Goal: Task Accomplishment & Management: Complete application form

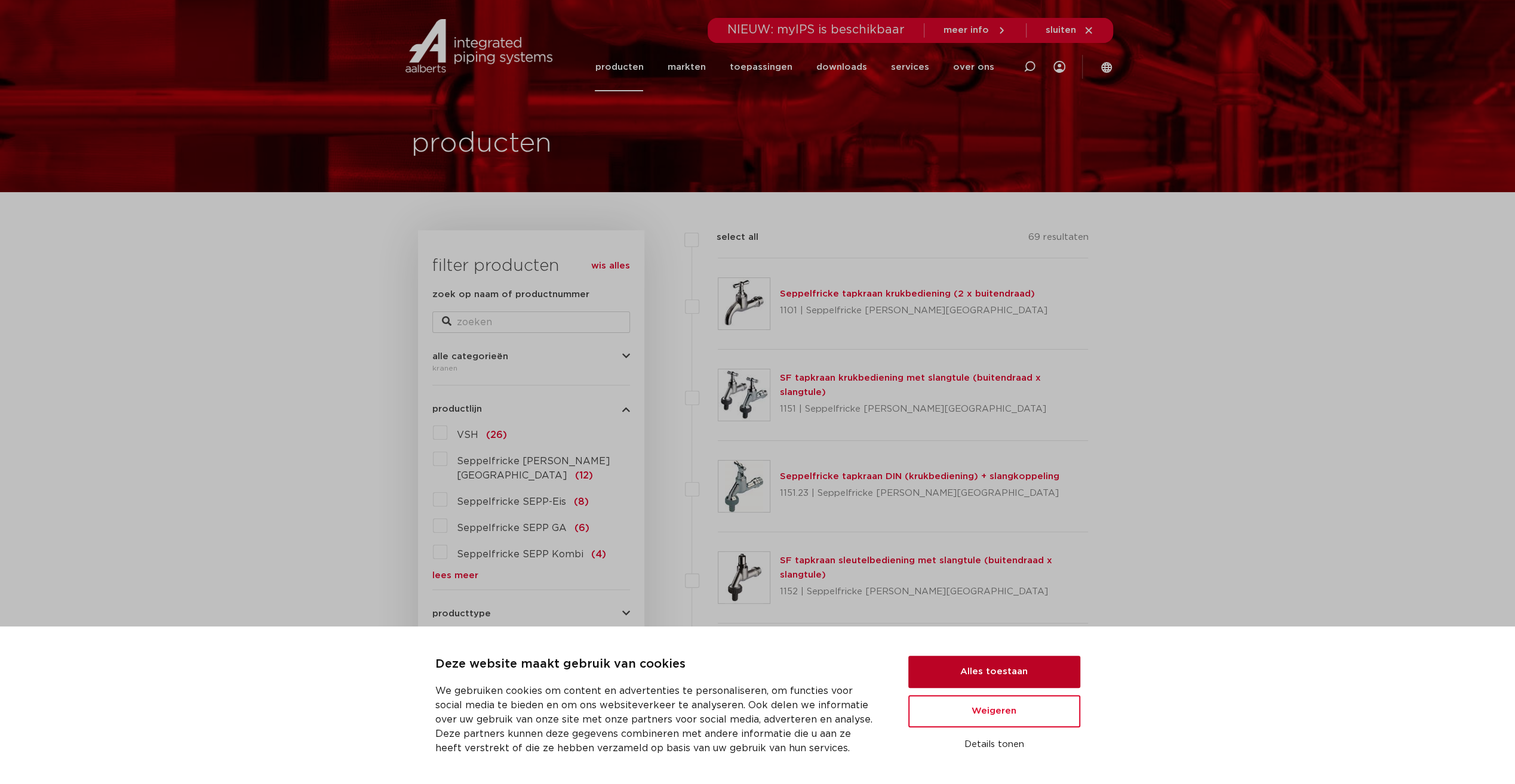
click at [974, 672] on button "Alles toestaan" at bounding box center [994, 671] width 172 height 32
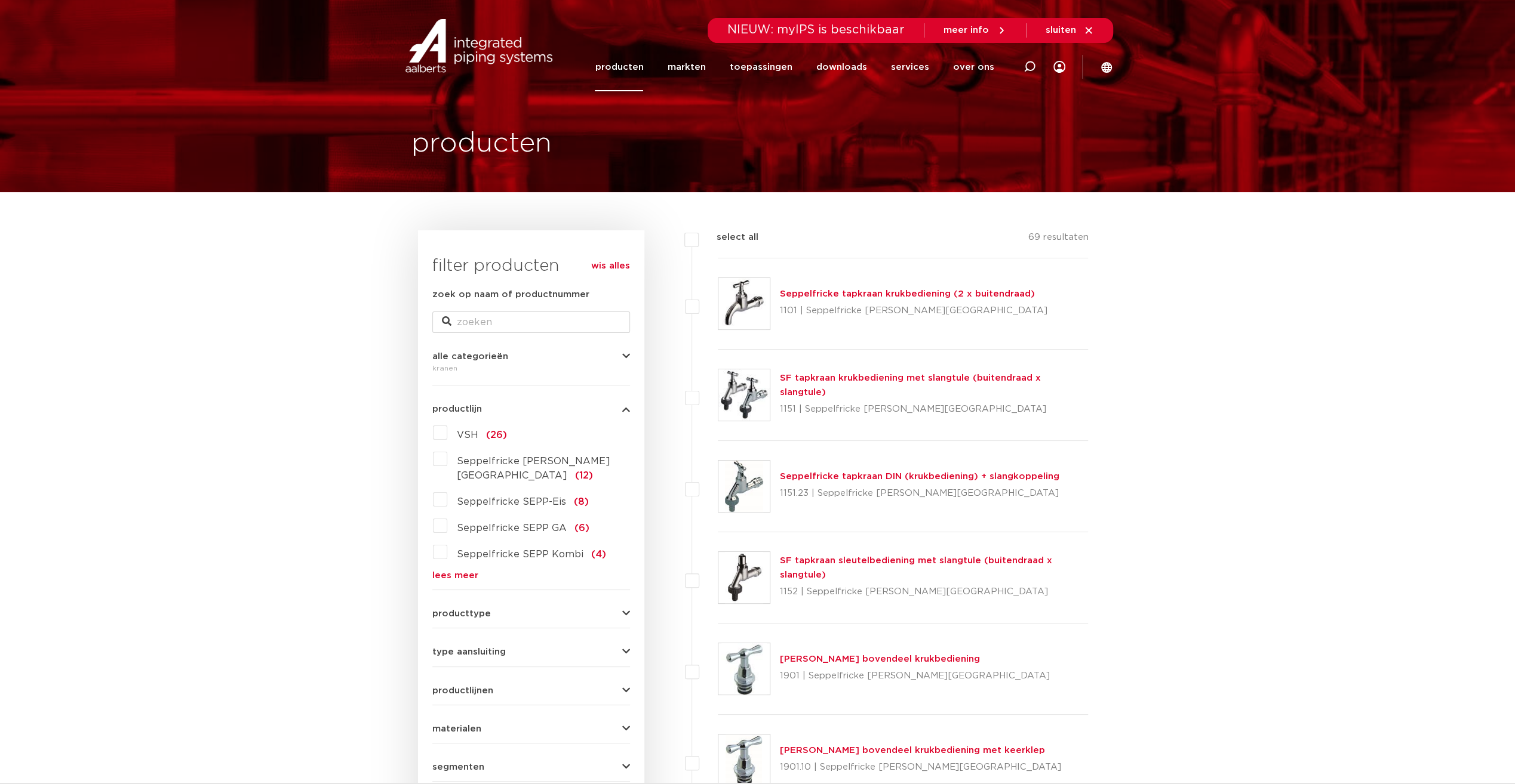
click at [448, 430] on label "VSH (26)" at bounding box center [477, 433] width 59 height 19
click at [0, 0] on input "VSH (26)" at bounding box center [0, 0] width 0 height 0
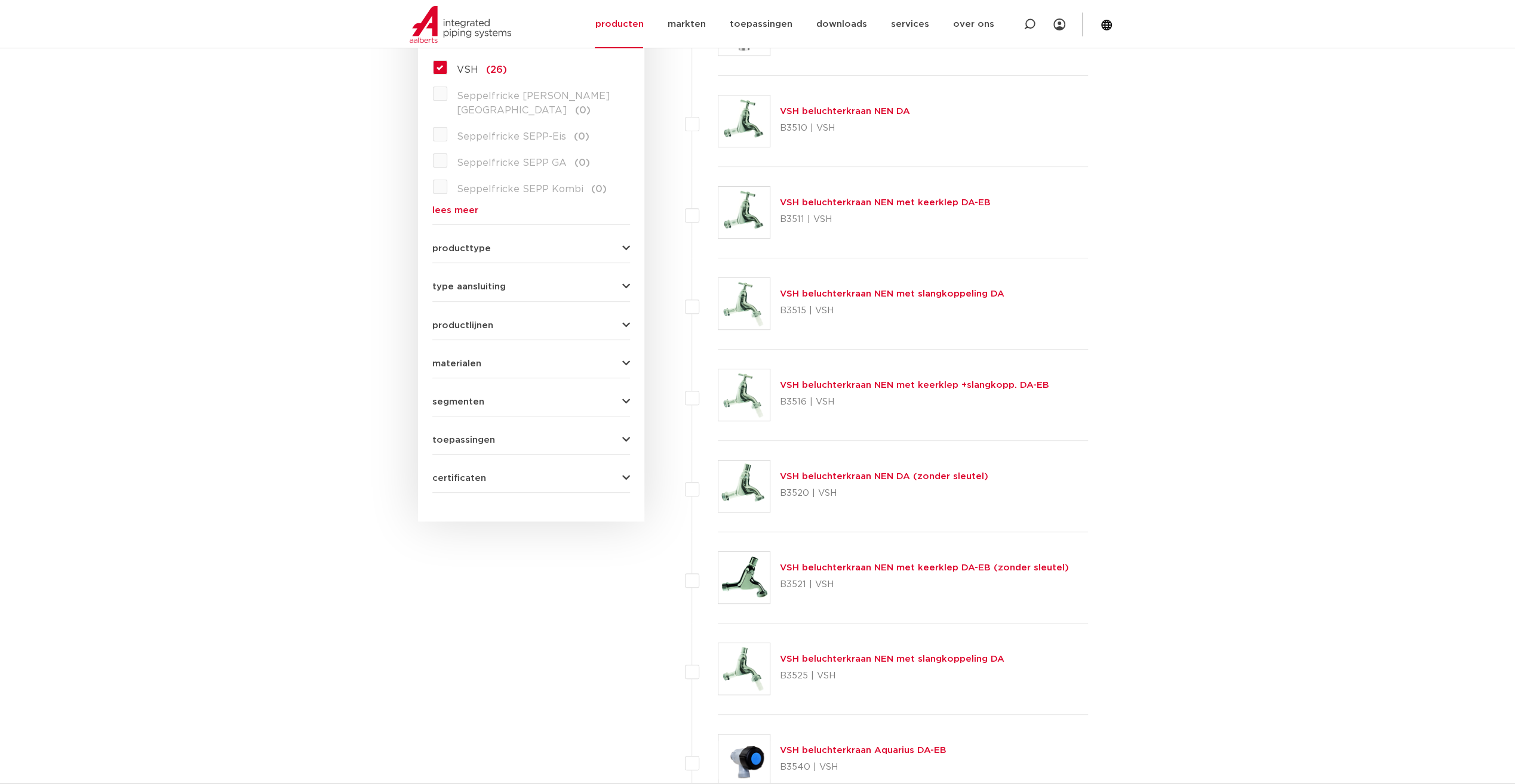
scroll to position [358, 0]
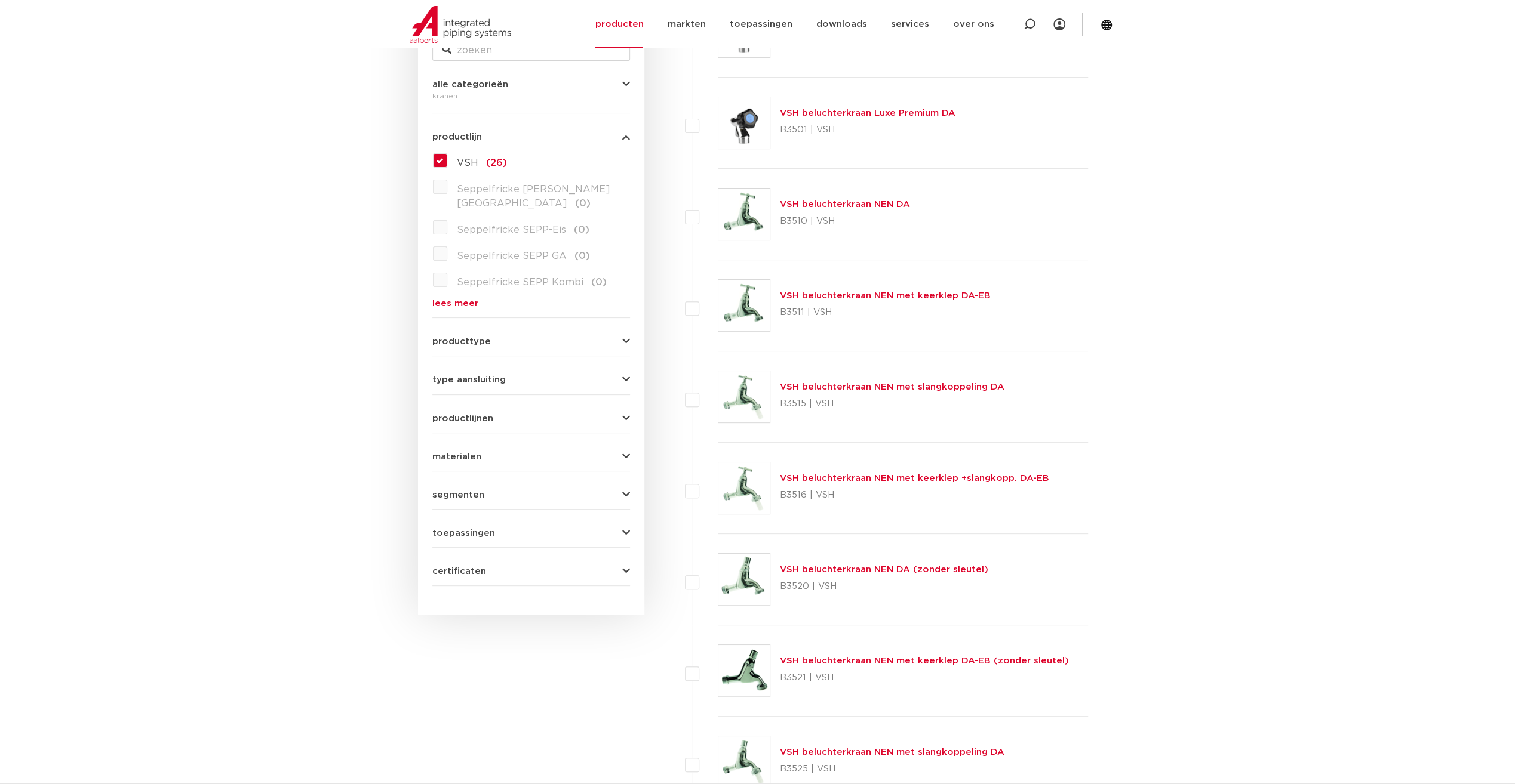
scroll to position [298, 0]
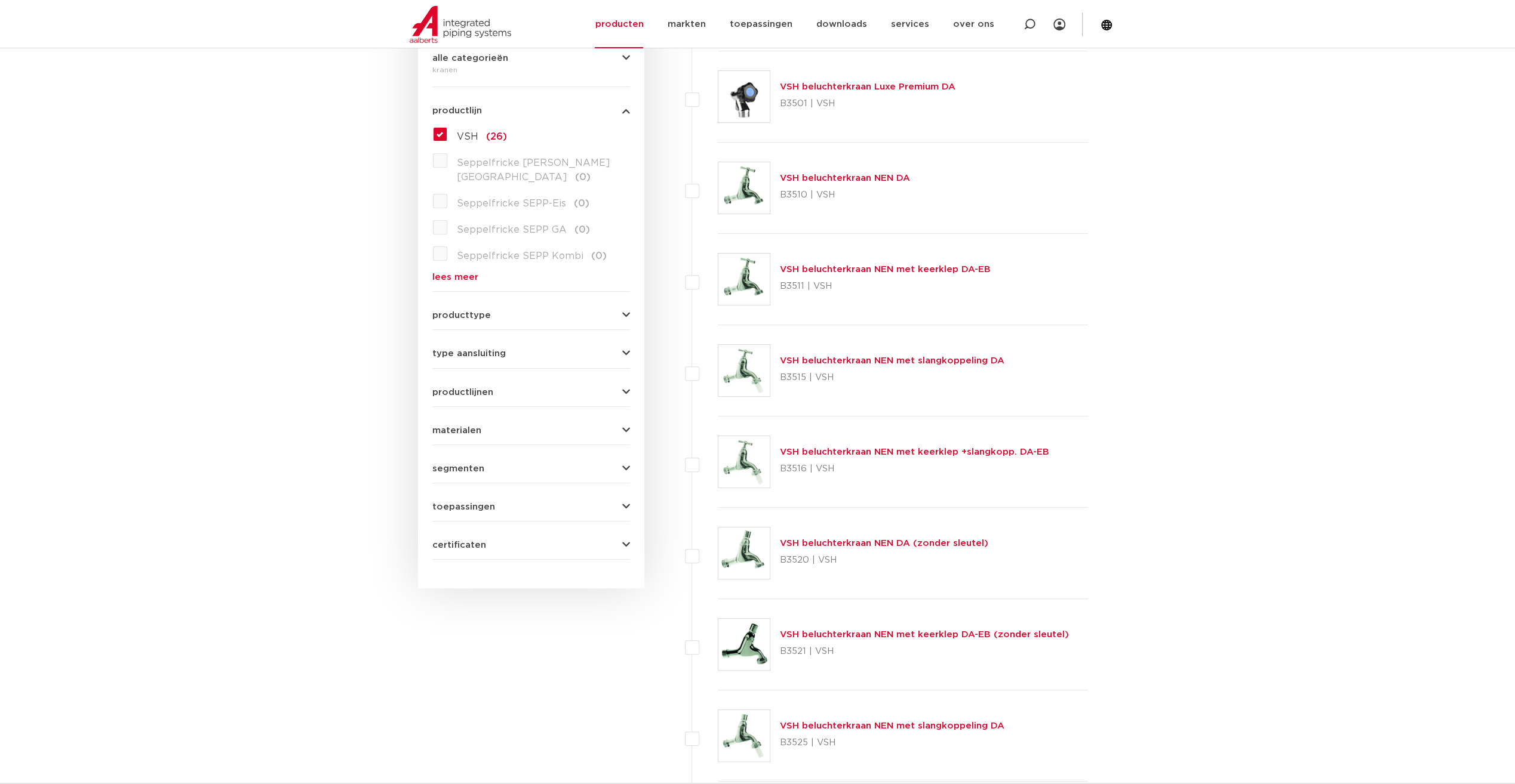
click at [813, 358] on link "VSH beluchterkraan NEN met slangkoppeling DA" at bounding box center [892, 361] width 225 height 9
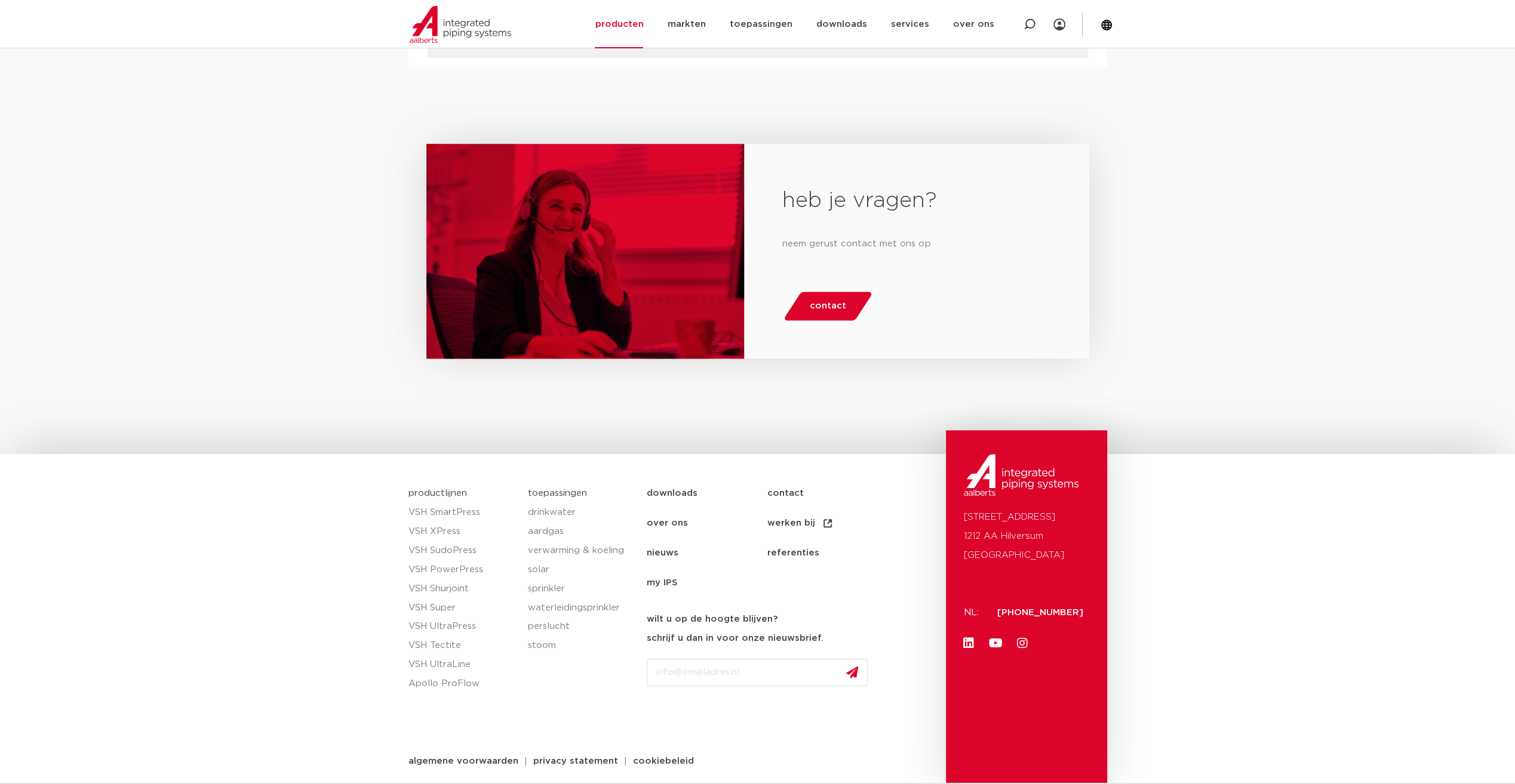
scroll to position [848, 0]
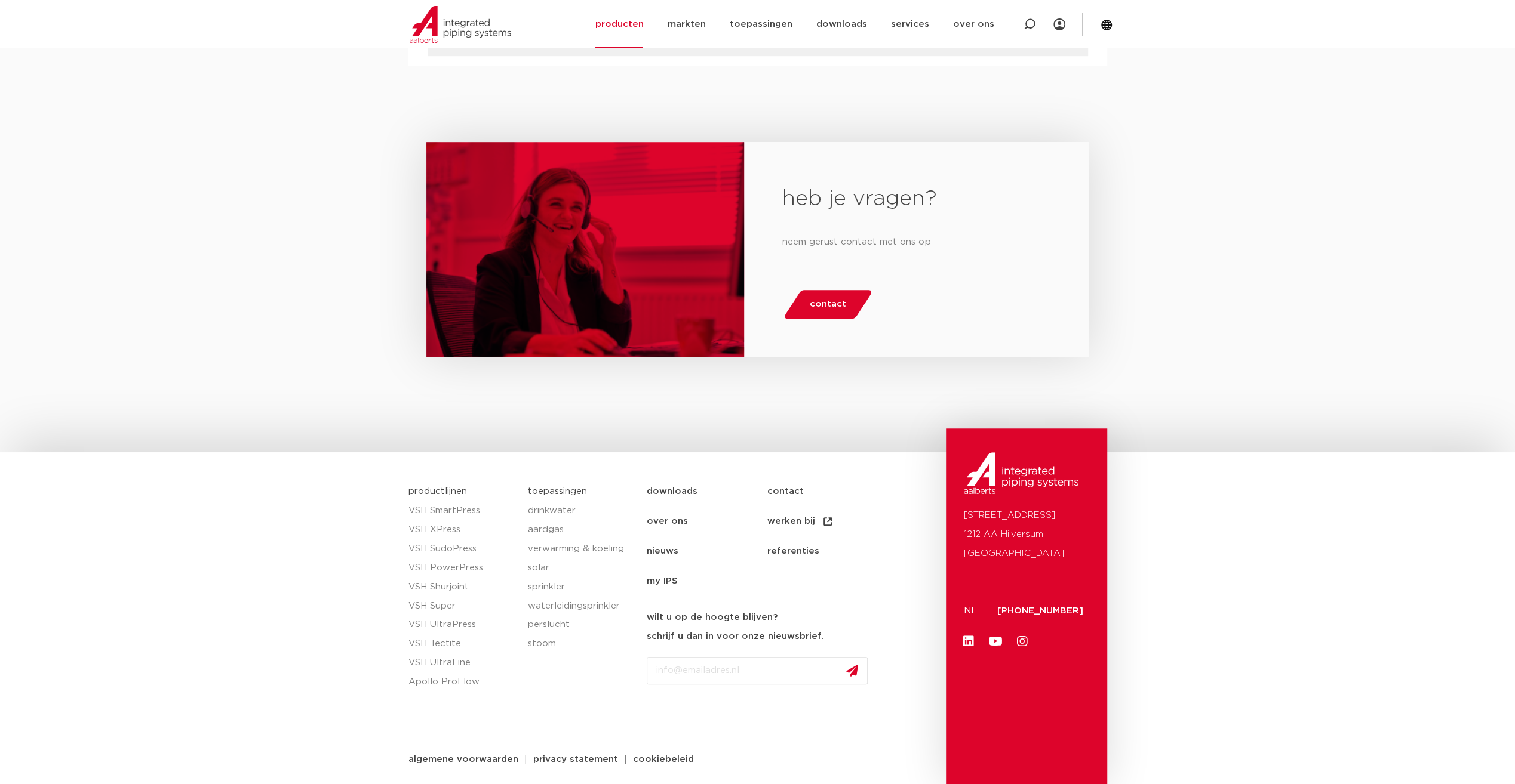
click at [678, 493] on link "downloads" at bounding box center [707, 492] width 120 height 30
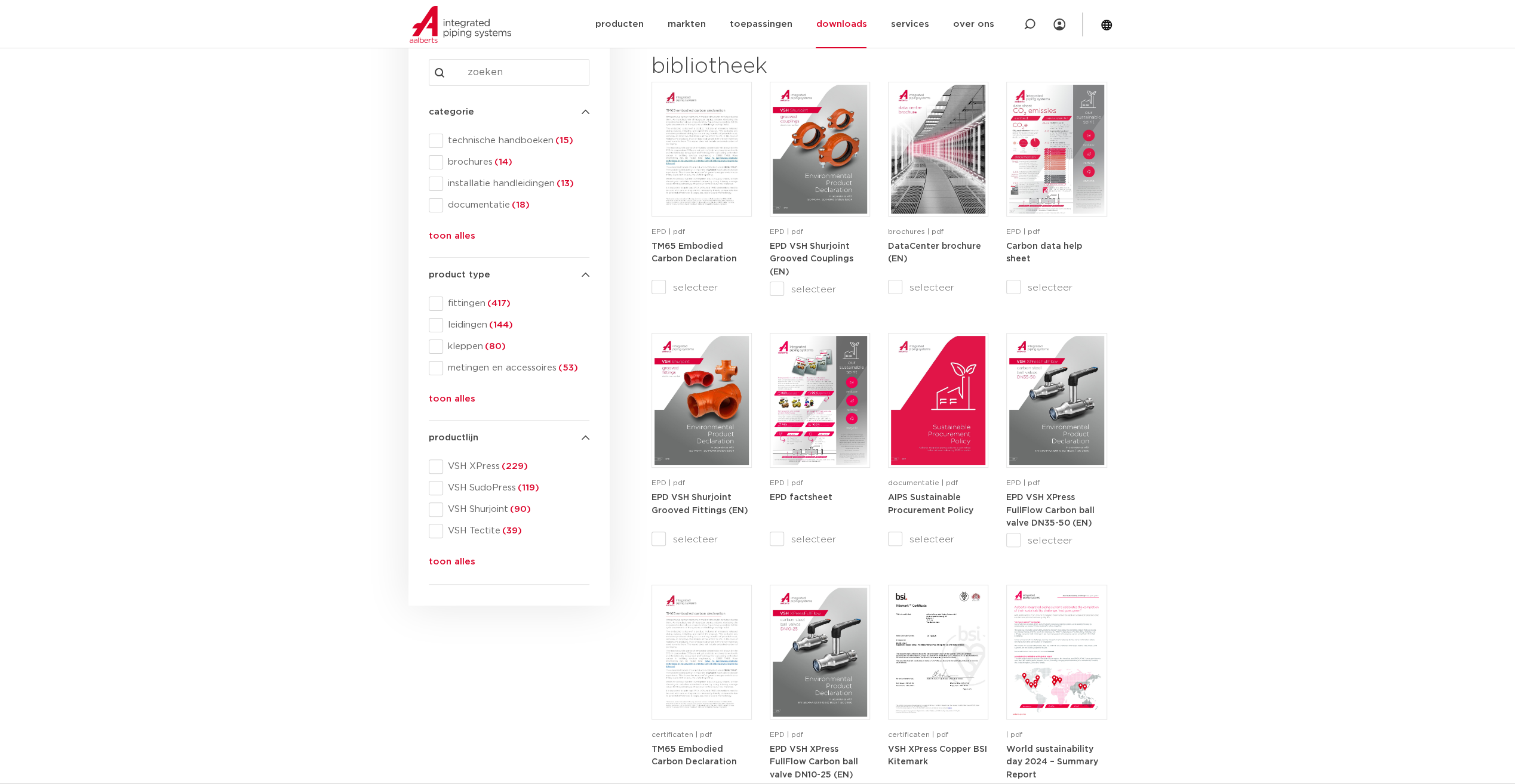
scroll to position [179, 0]
click at [487, 70] on input "Search content" at bounding box center [508, 71] width 161 height 27
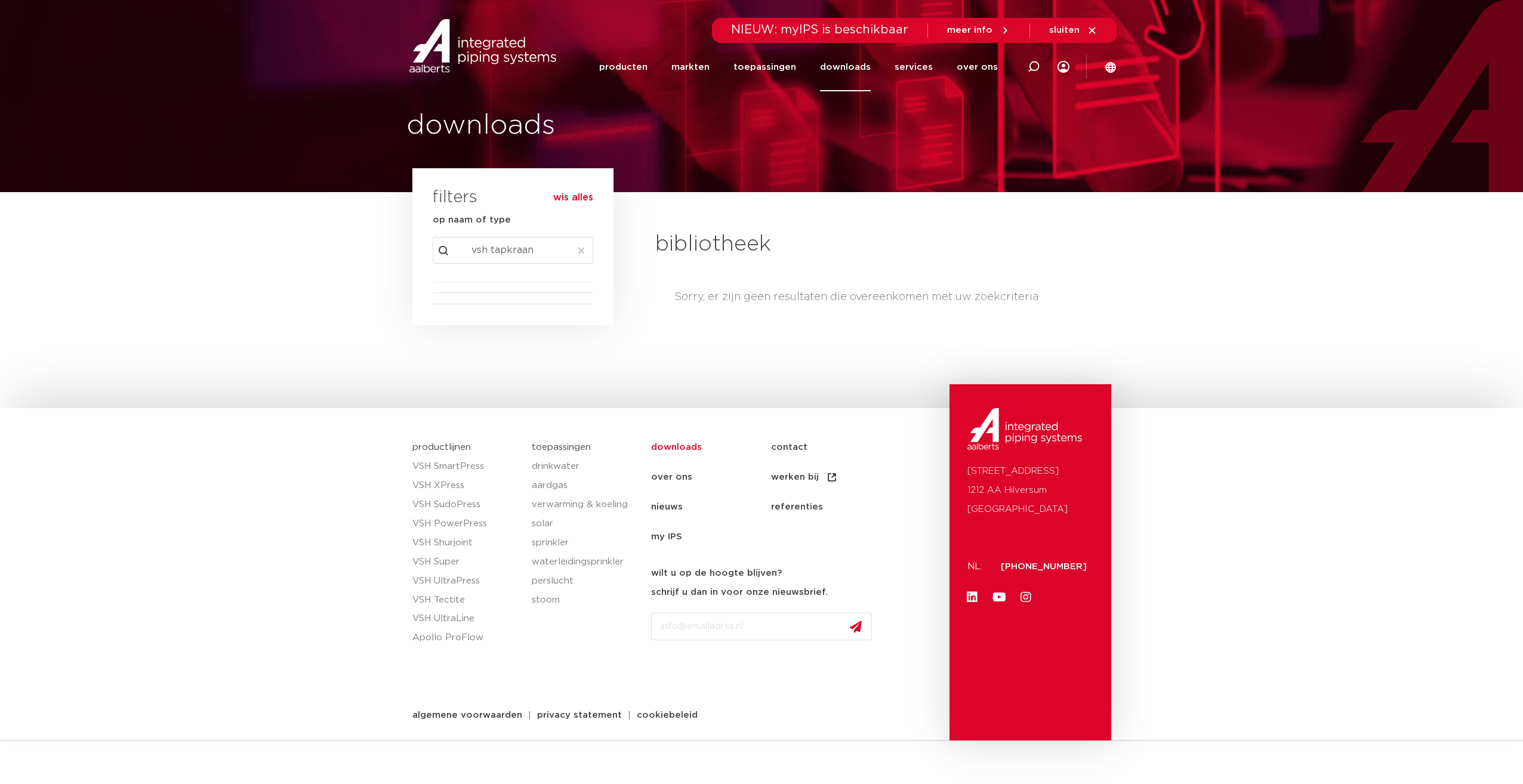
type input "vsh tapkraan"
click at [837, 70] on link "downloads" at bounding box center [846, 67] width 51 height 48
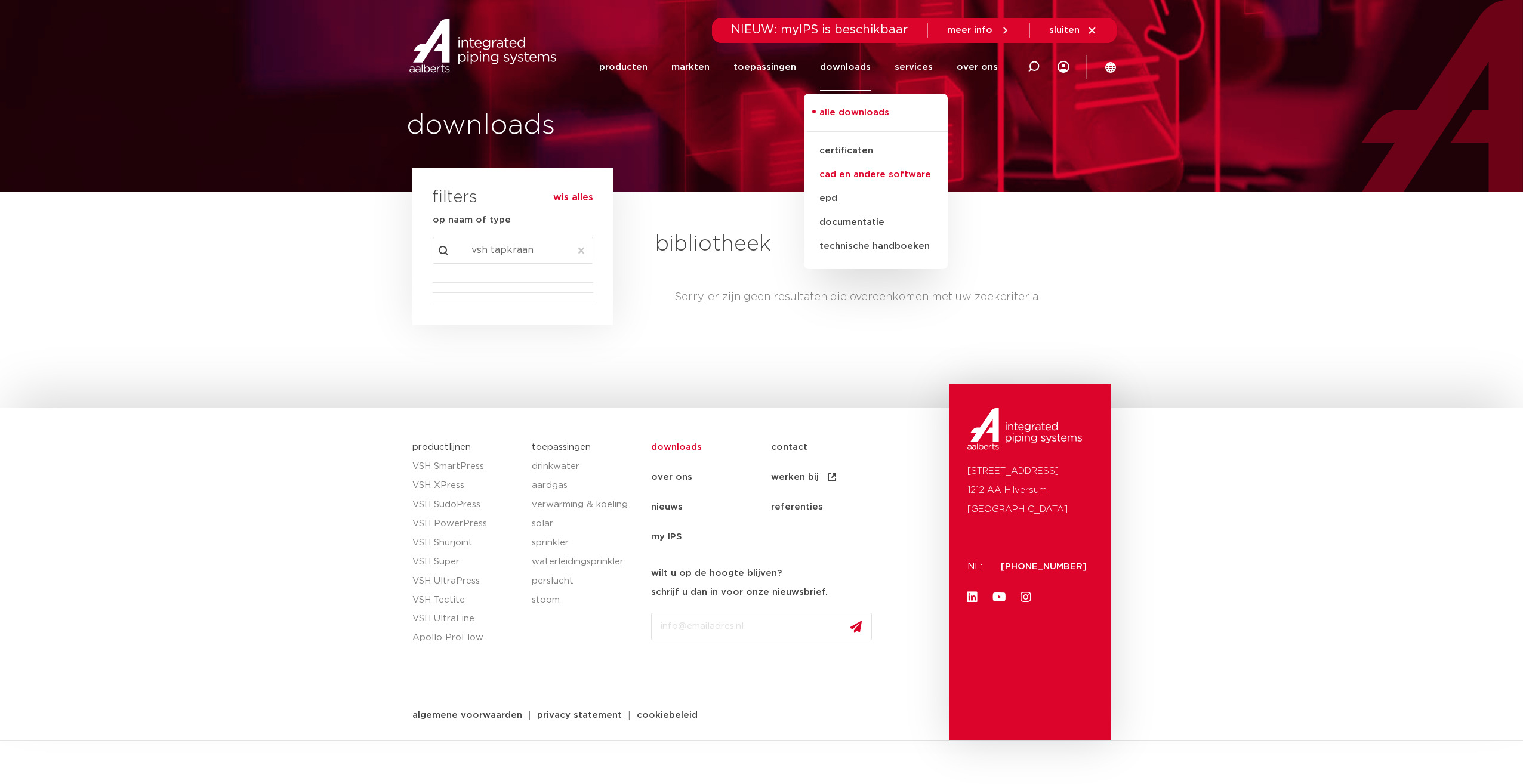
click at [864, 173] on link "cad en andere software" at bounding box center [876, 175] width 144 height 24
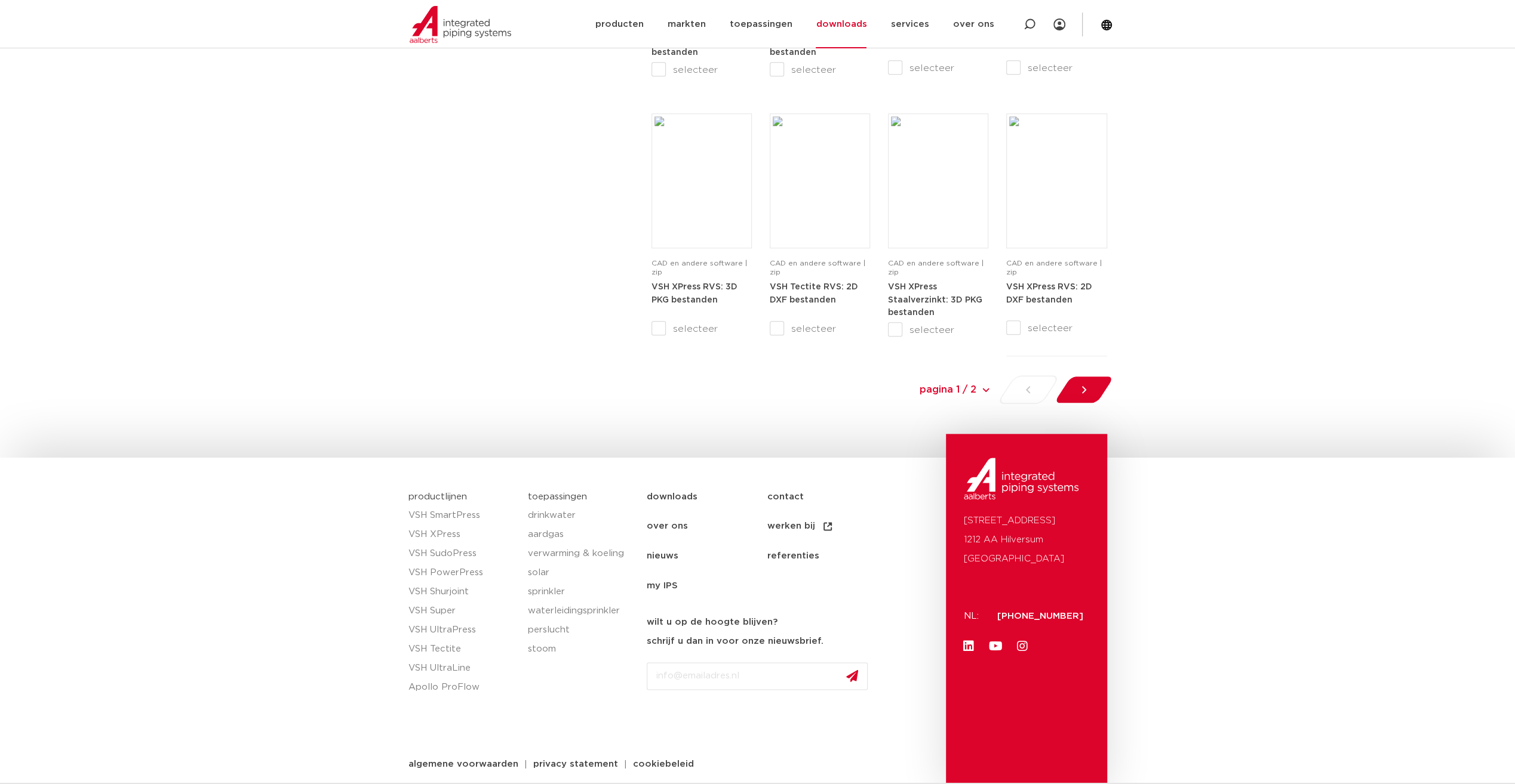
scroll to position [1201, 0]
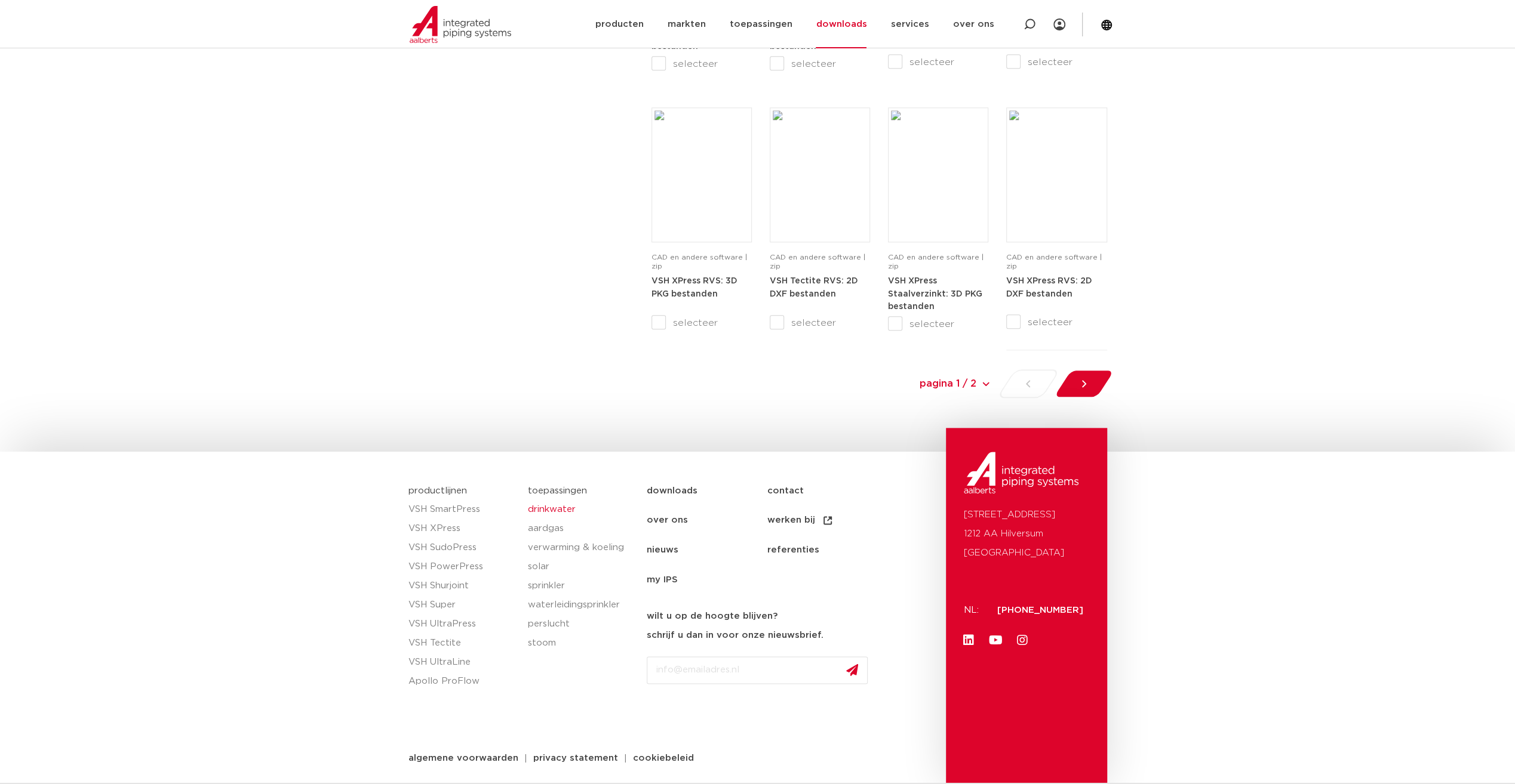
click at [557, 514] on link "drinkwater" at bounding box center [581, 509] width 107 height 19
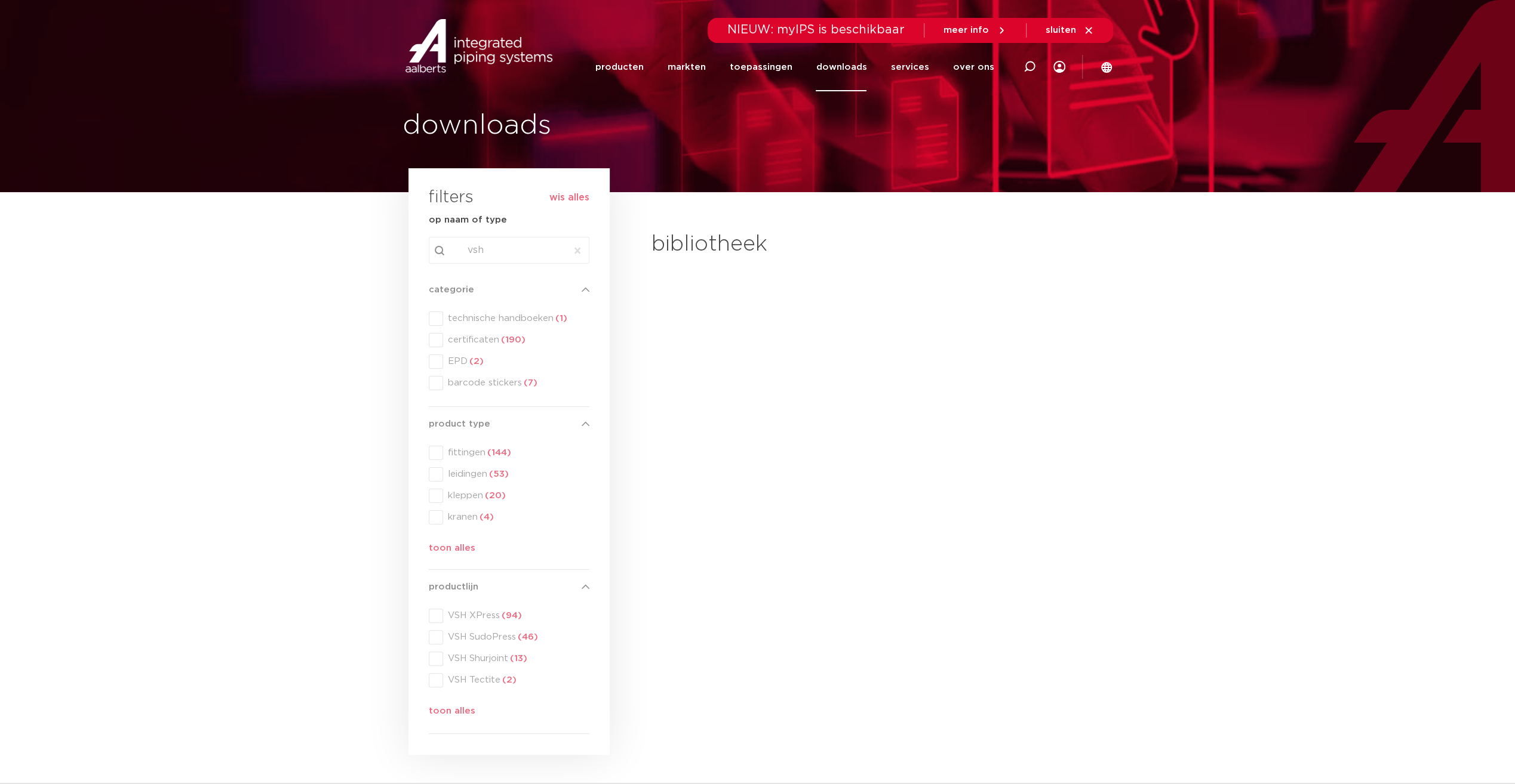
type input "v"
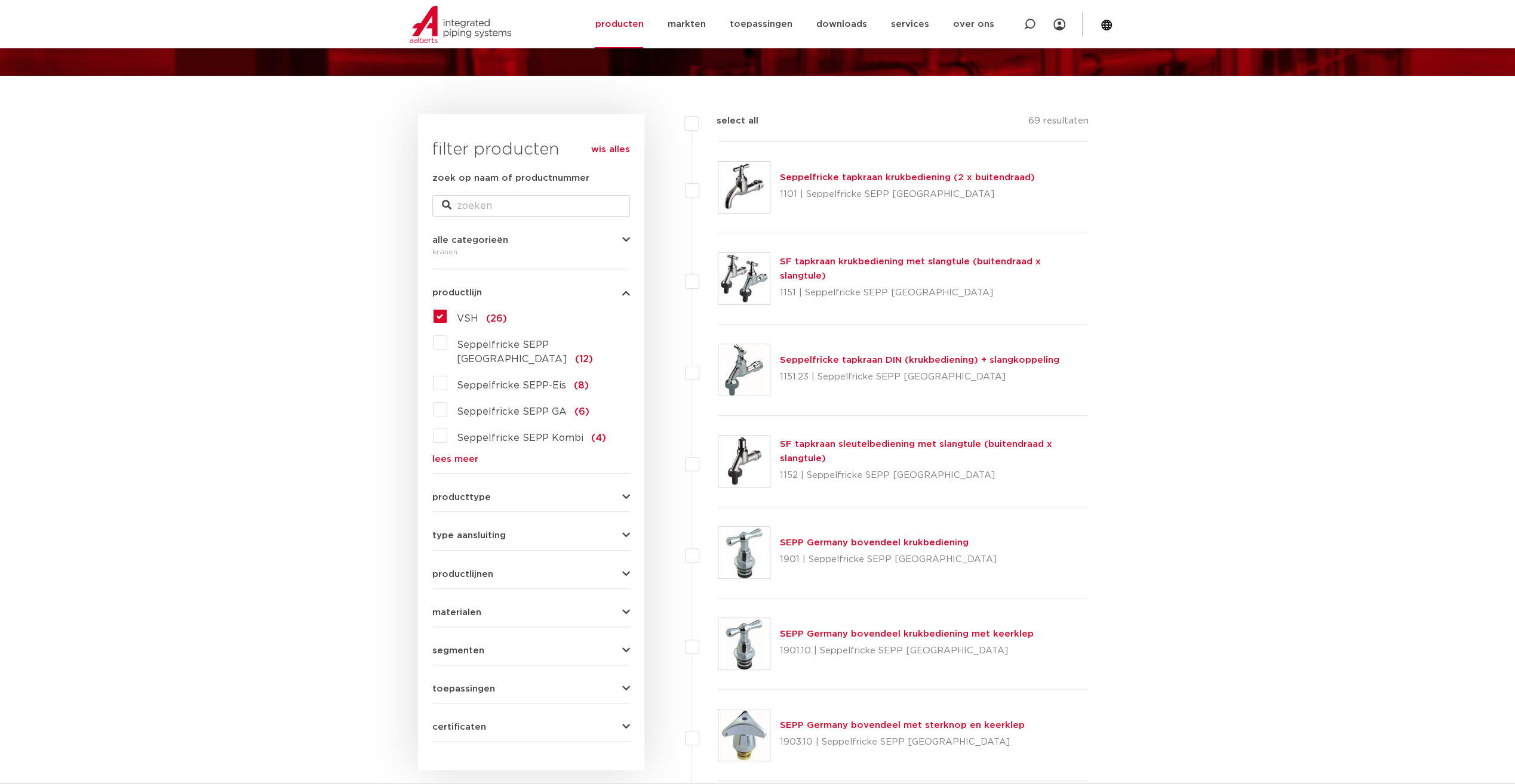
scroll to position [120, 0]
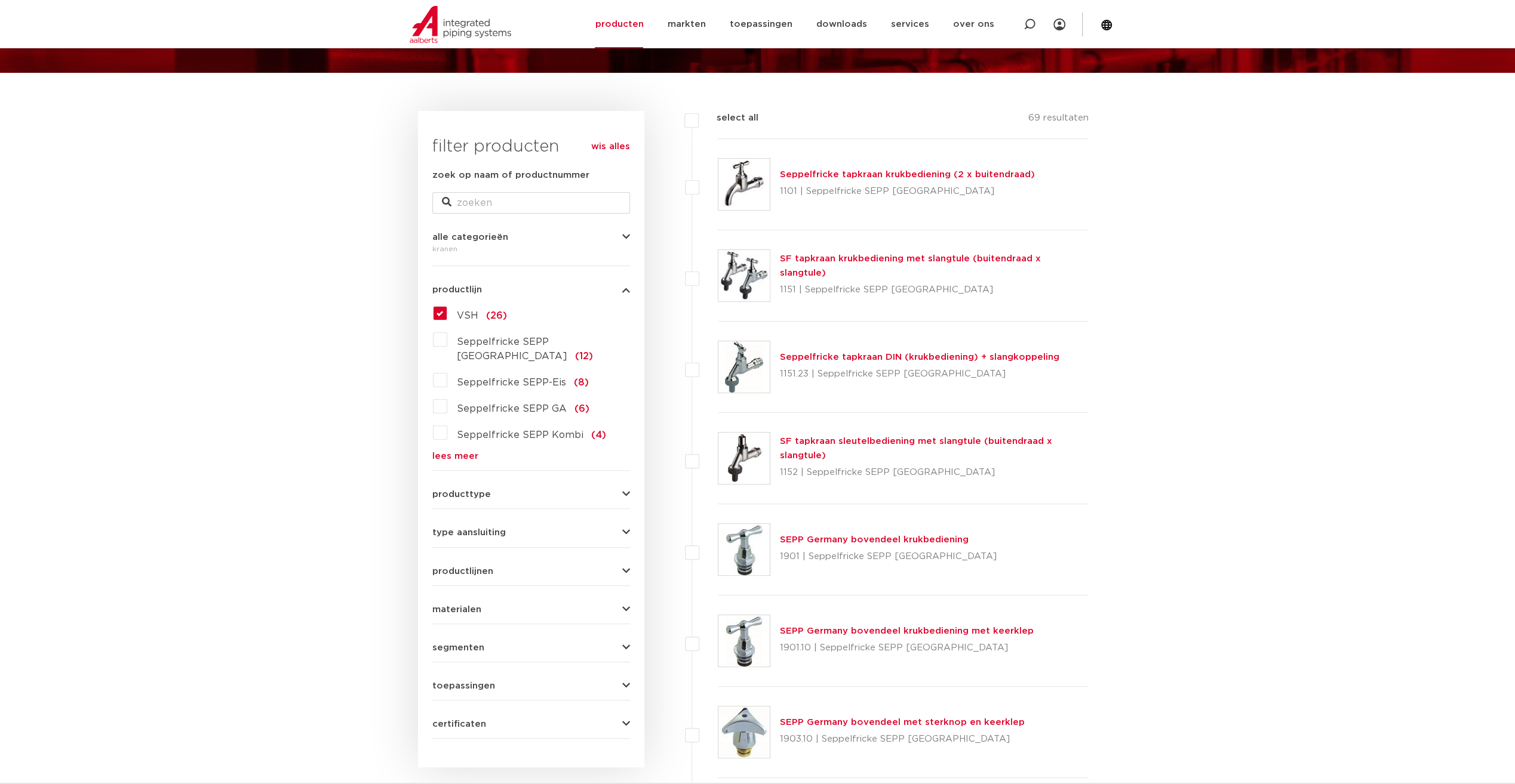
click at [448, 315] on label "VSH (26)" at bounding box center [477, 313] width 59 height 19
click at [0, 0] on input "VSH (26)" at bounding box center [0, 0] width 0 height 0
click at [448, 315] on label "VSH (26)" at bounding box center [477, 313] width 59 height 19
click at [0, 0] on input "VSH (26)" at bounding box center [0, 0] width 0 height 0
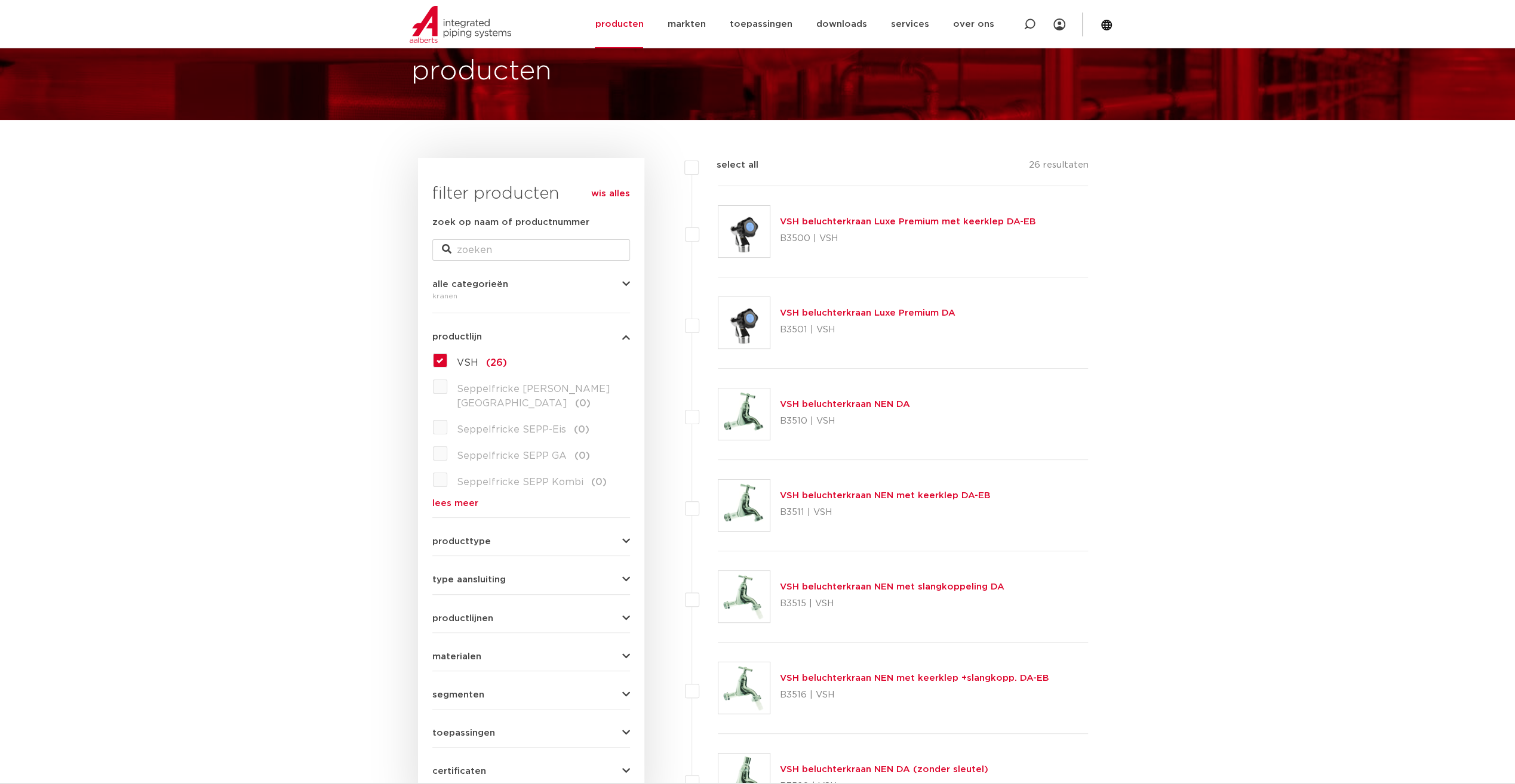
scroll to position [132, 0]
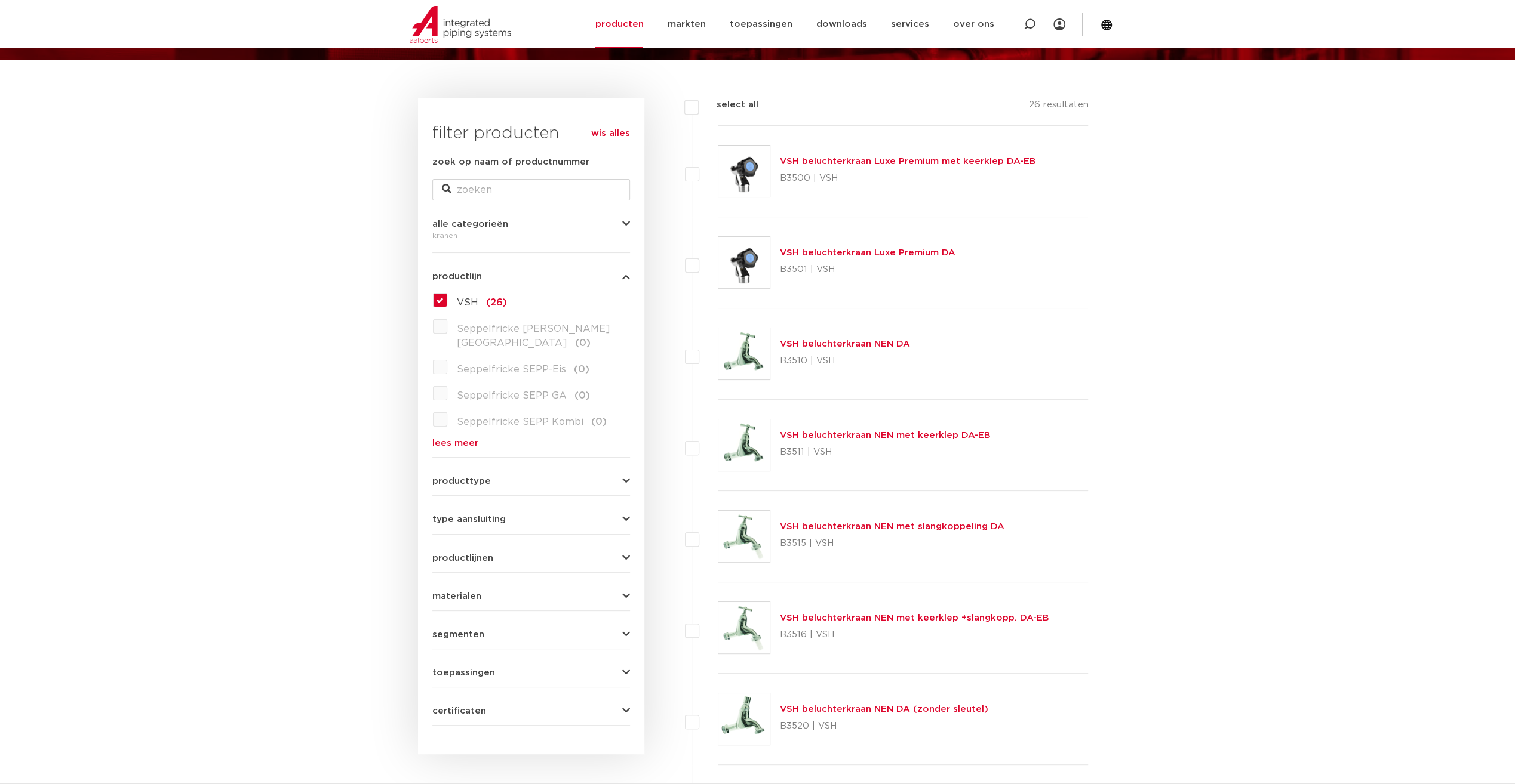
click at [718, 530] on label at bounding box center [718, 530] width 0 height 0
checkbox input "true"
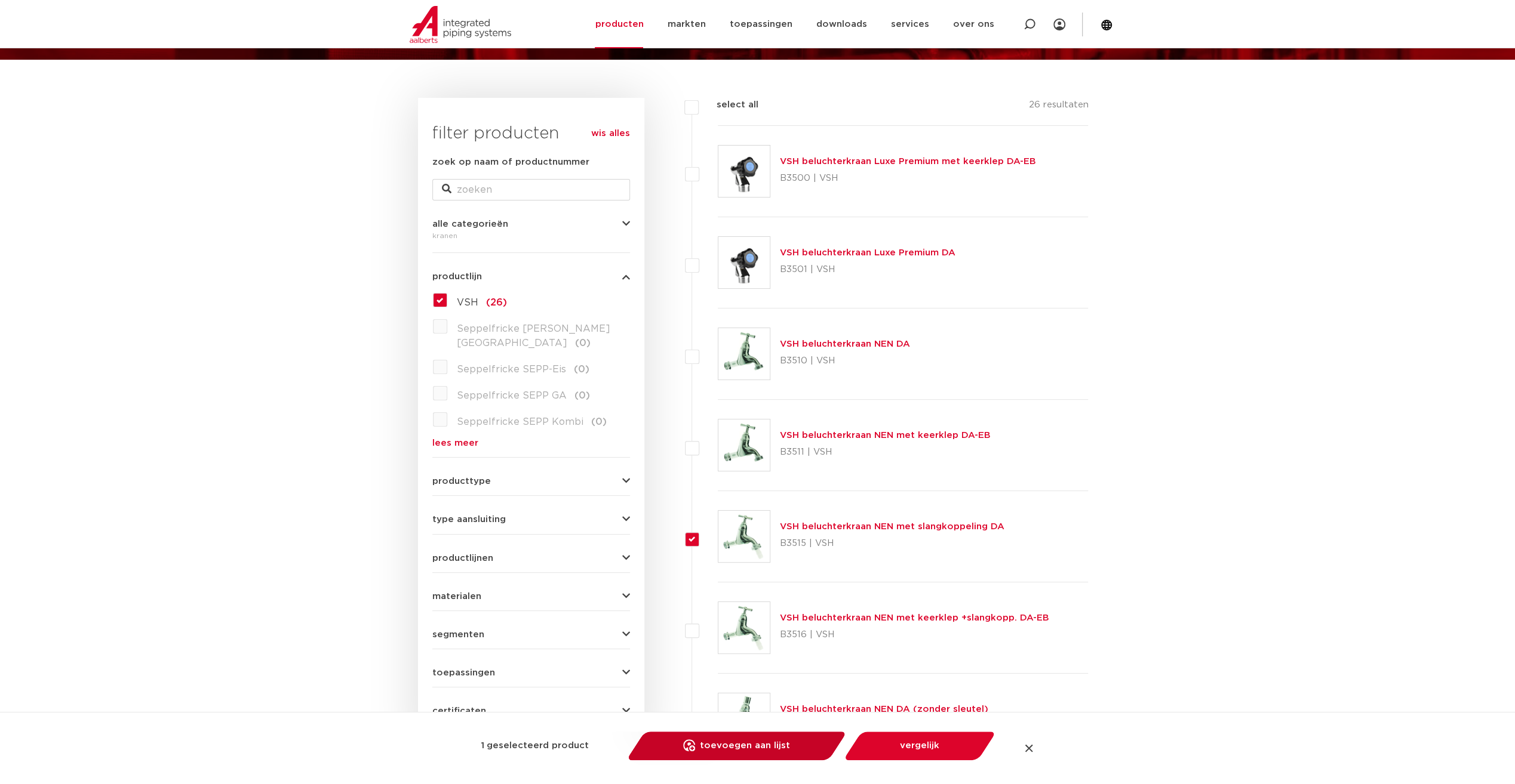
click at [778, 746] on link "toevoegen aan lijst opslaan in my IPS" at bounding box center [737, 746] width 202 height 29
click at [773, 715] on link "bekijk" at bounding box center [771, 714] width 44 height 14
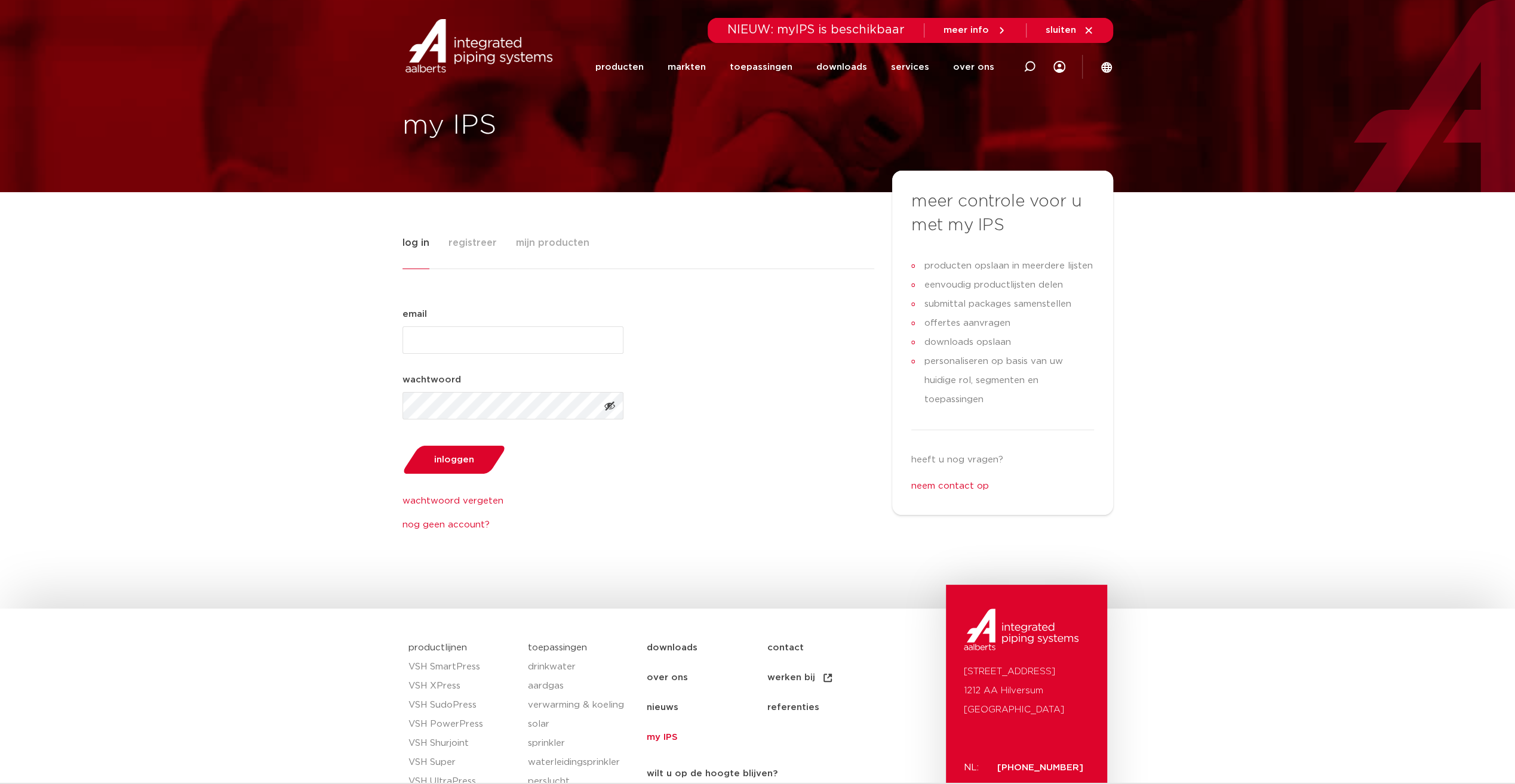
click at [412, 244] on span "log in" at bounding box center [415, 242] width 27 height 24
click at [435, 341] on input "email (Vereist)" at bounding box center [513, 340] width 221 height 27
type input "[EMAIL_ADDRESS][DOMAIN_NAME]"
click at [398, 445] on button "inloggen" at bounding box center [454, 460] width 111 height 31
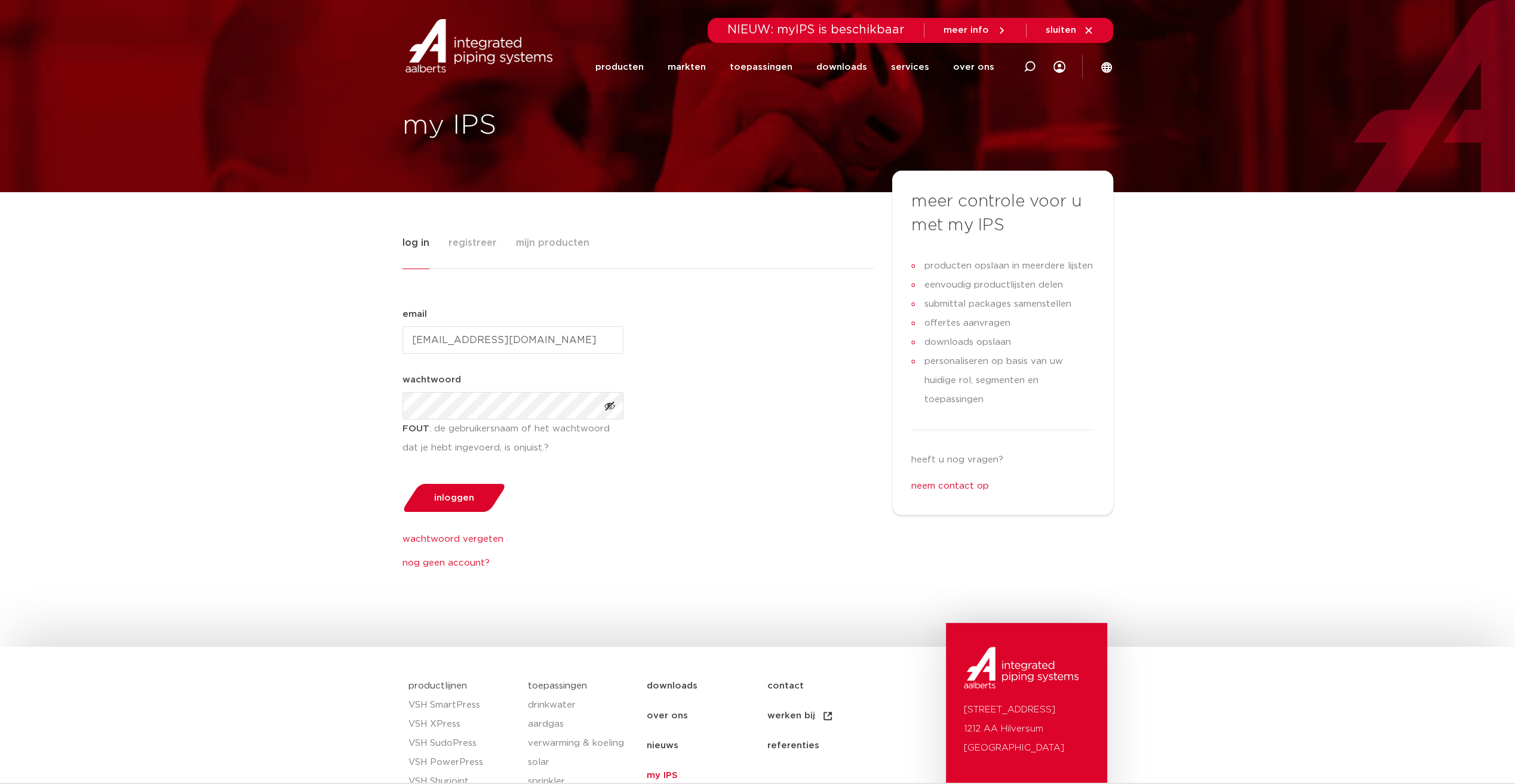
click at [398, 403] on div "log in registreer mijn producten email (Vereist) p.vantongeren@i-commit.nl wach…" at bounding box center [757, 419] width 1515 height 455
click at [447, 492] on button "inloggen" at bounding box center [454, 498] width 111 height 31
click at [467, 542] on link "wachtwoord vergeten" at bounding box center [513, 540] width 221 height 14
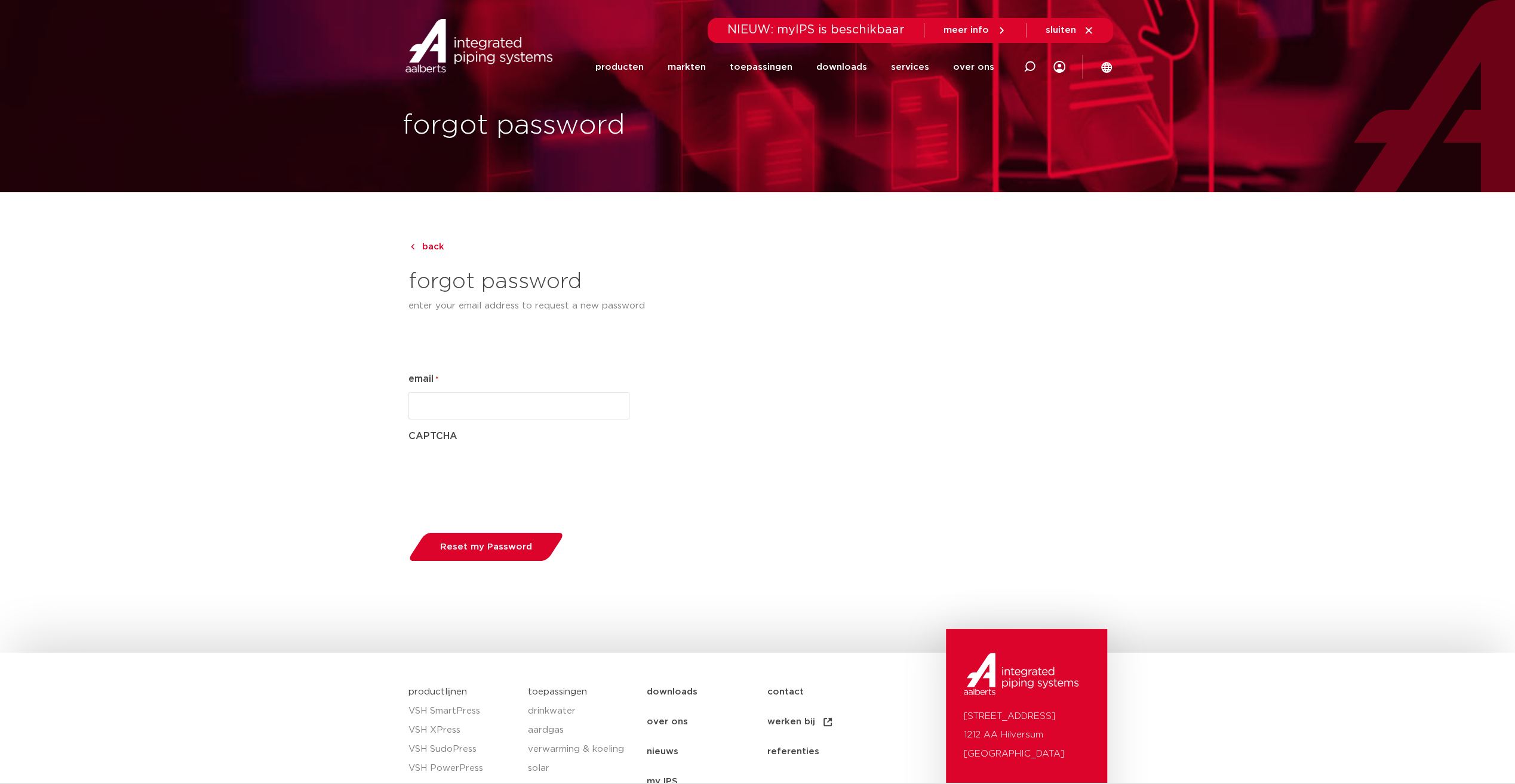
click at [452, 406] on input "email *" at bounding box center [519, 406] width 221 height 27
type input "[EMAIL_ADDRESS][DOMAIN_NAME]"
click at [472, 550] on span "Reset my Password" at bounding box center [486, 546] width 92 height 9
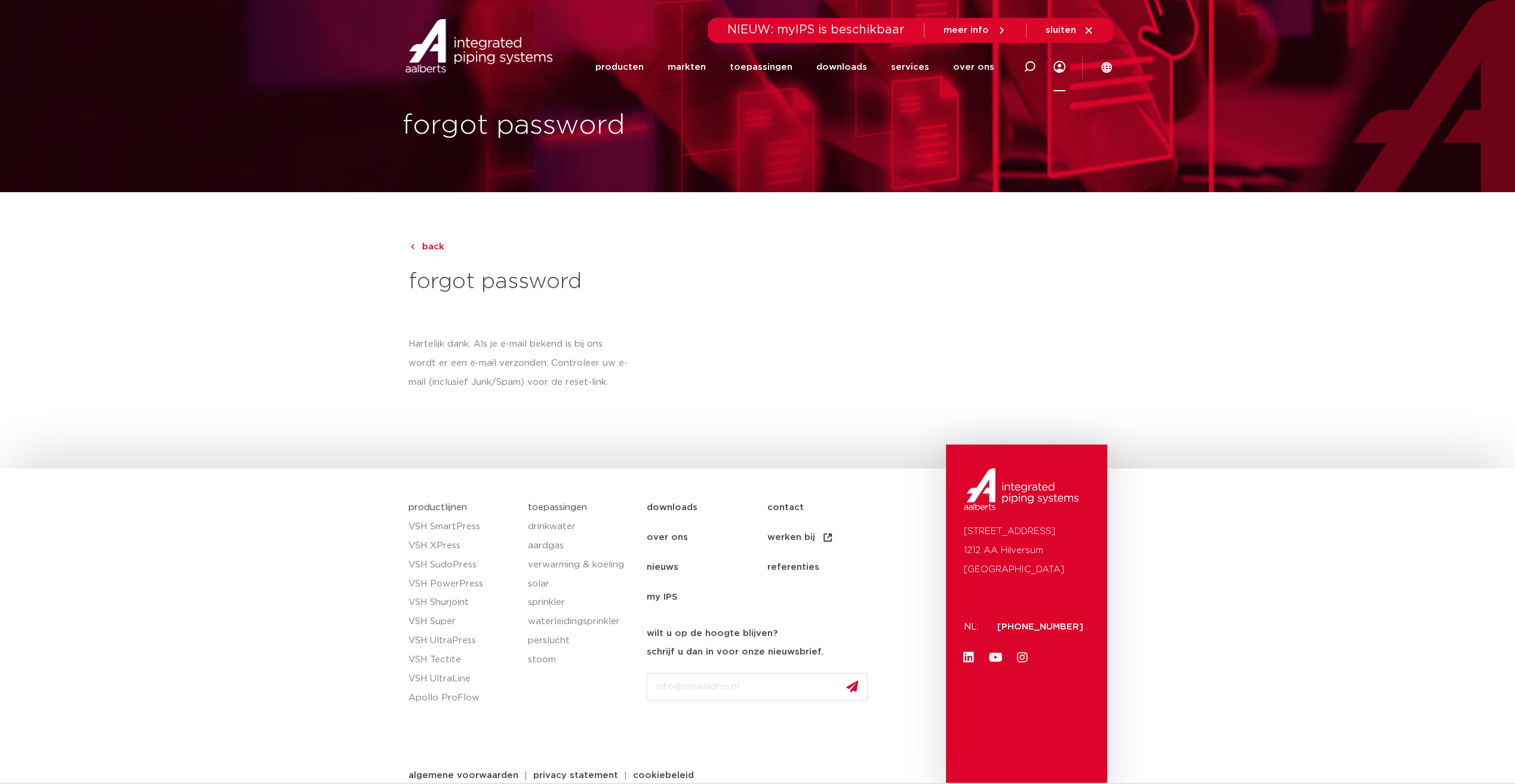
click at [1059, 68] on icon at bounding box center [1059, 66] width 12 height 12
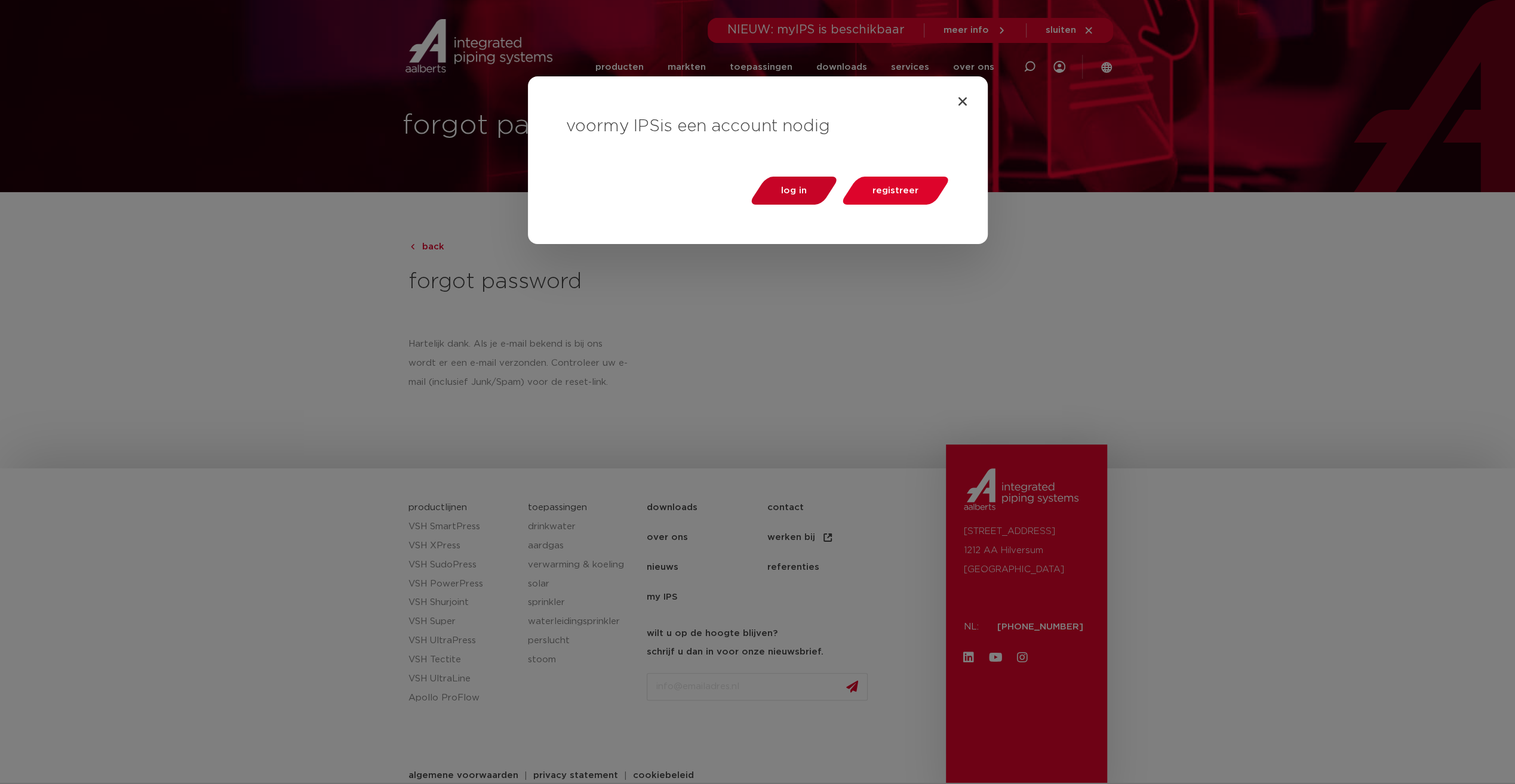
click at [799, 193] on span "log in" at bounding box center [794, 191] width 26 height 9
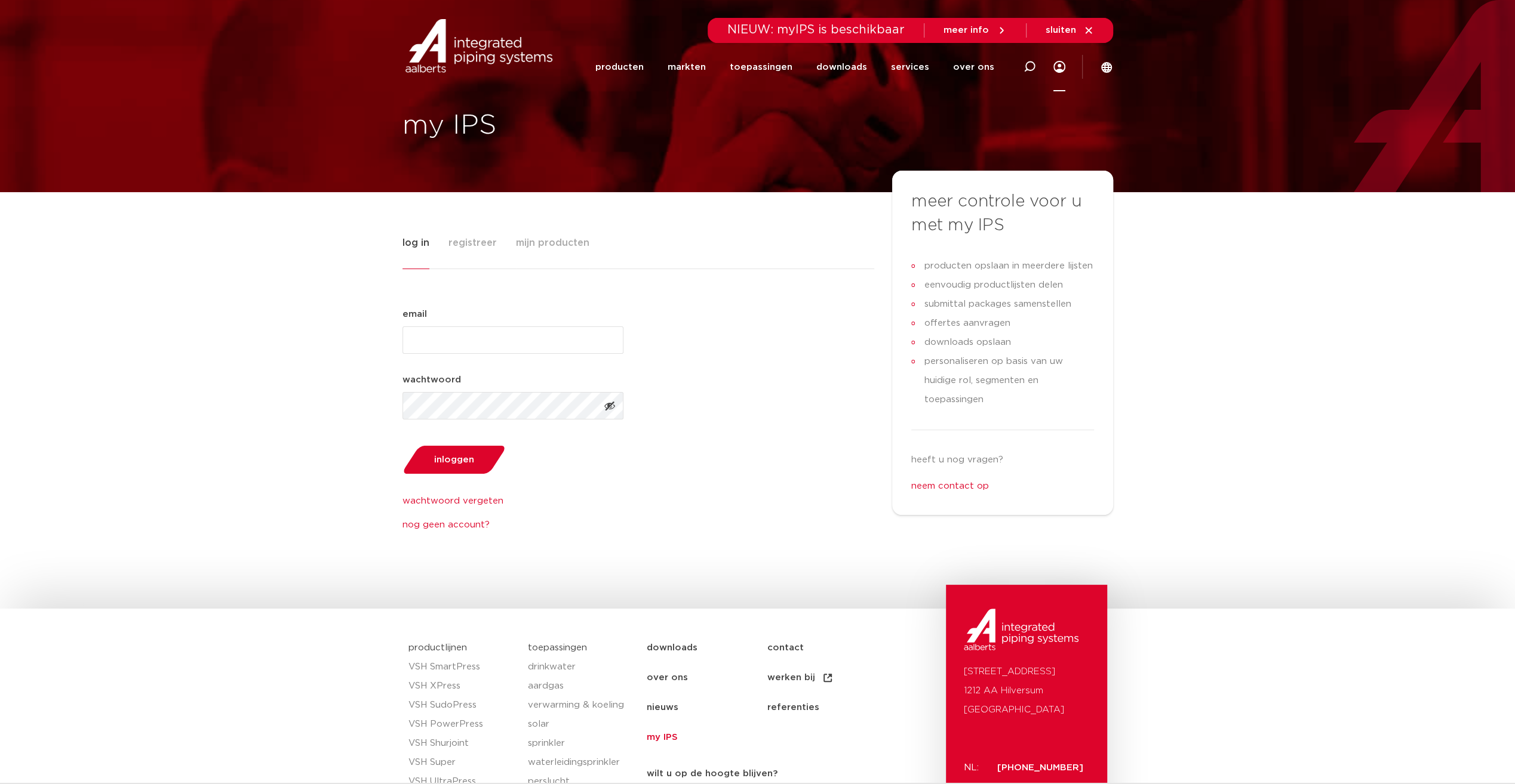
click at [1060, 64] on icon at bounding box center [1059, 66] width 12 height 12
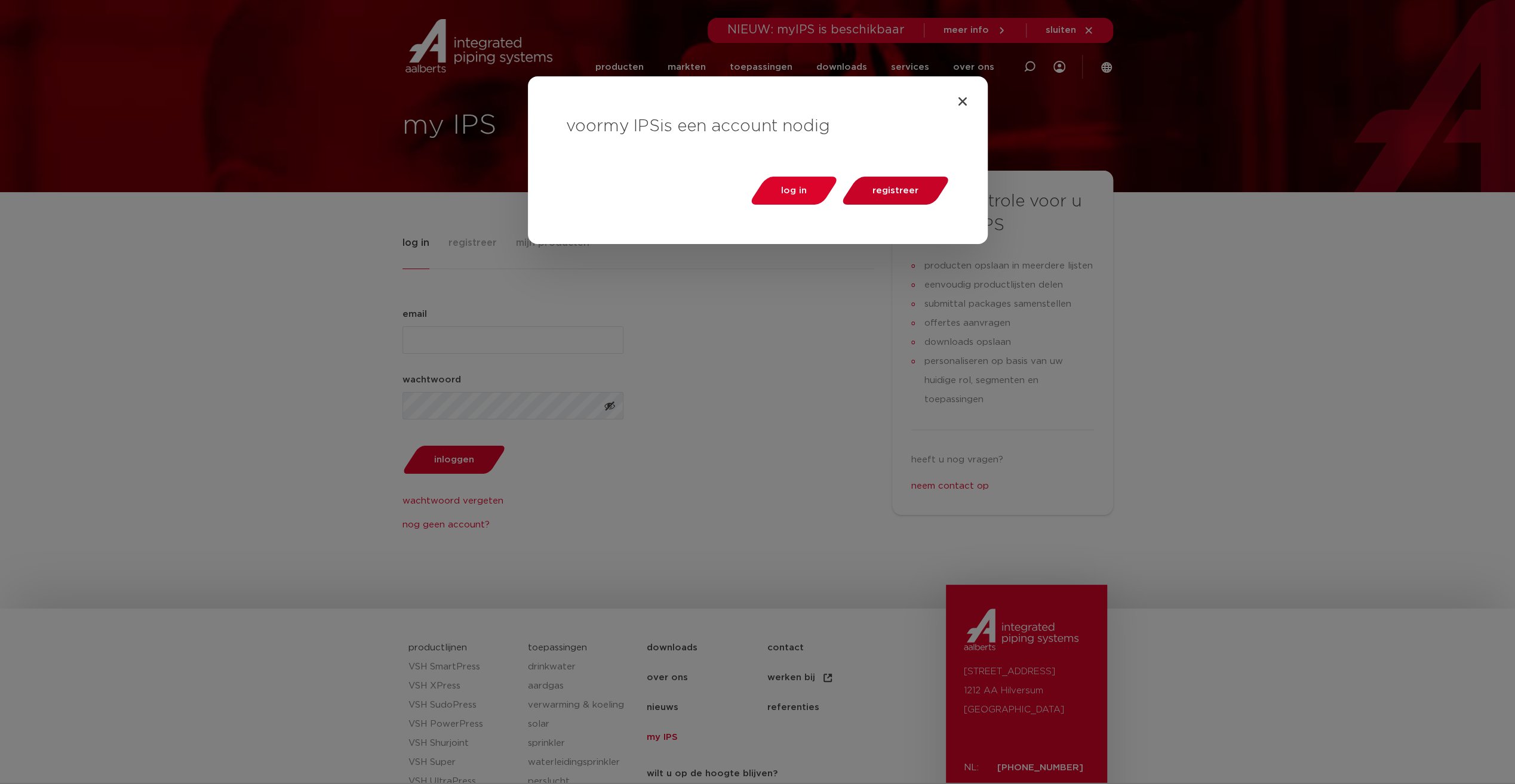
click at [910, 188] on span "registreer" at bounding box center [895, 191] width 46 height 9
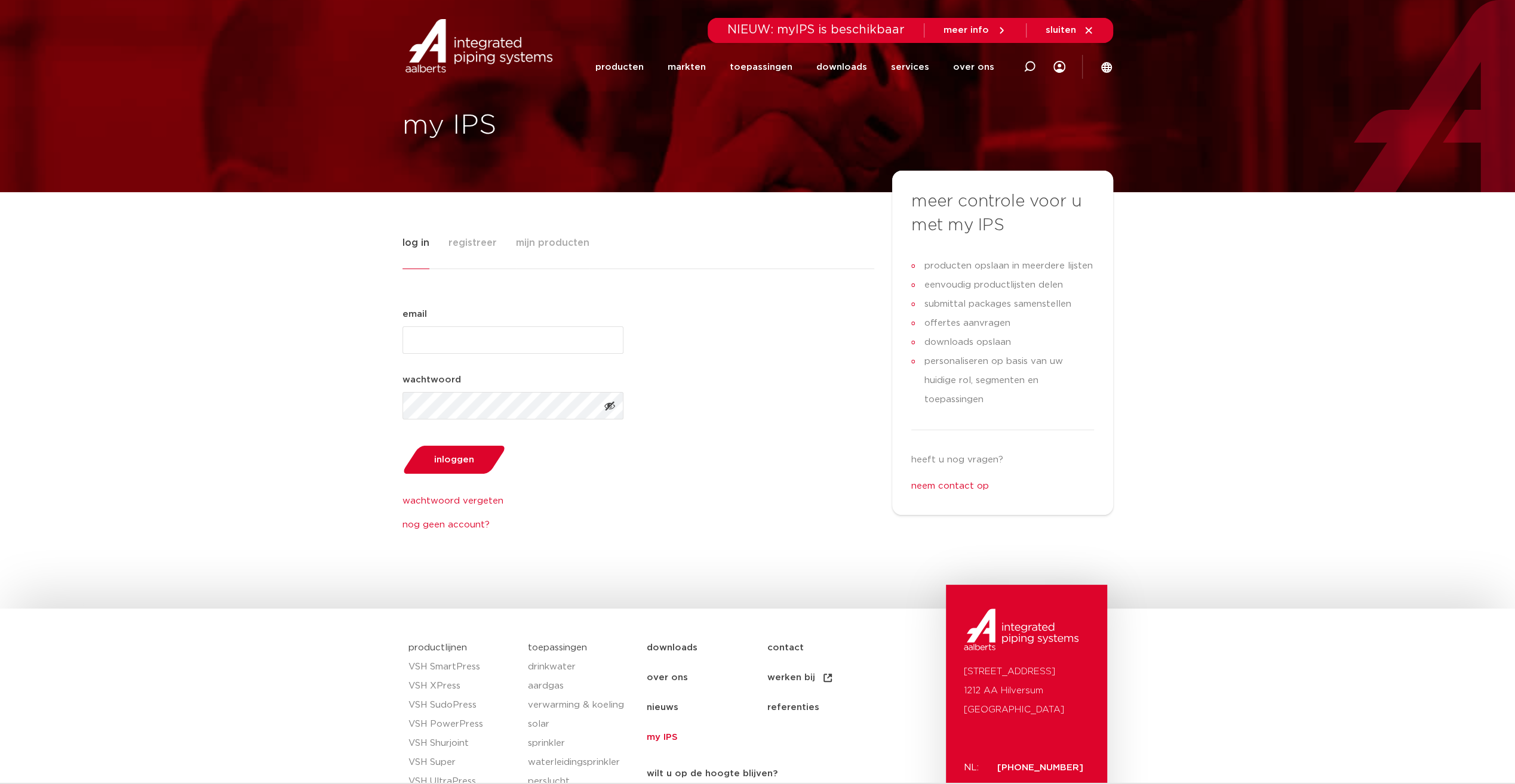
click at [452, 341] on input "email (Vereist)" at bounding box center [513, 340] width 221 height 27
type input "p.vantongeren@i-commit.nl"
click at [604, 408] on span "Toon wachtwoord" at bounding box center [610, 406] width 12 height 12
click at [610, 406] on span "Verberg wachtwoord" at bounding box center [610, 406] width 12 height 12
click at [469, 245] on span "registreer" at bounding box center [472, 242] width 49 height 24
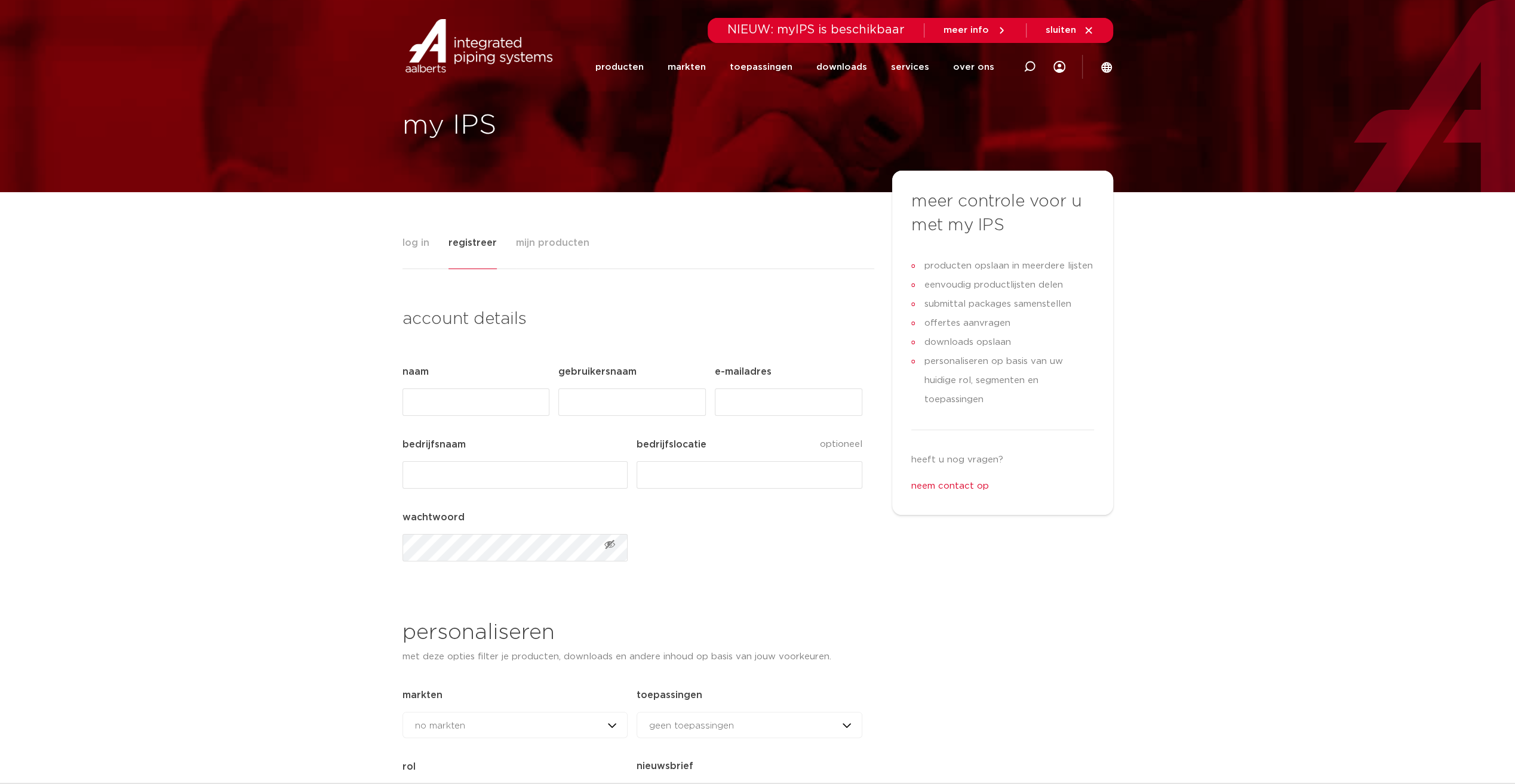
click at [454, 405] on input "Naam (Vereist)" at bounding box center [476, 402] width 147 height 27
type input "P.R."
click at [628, 404] on input "Gebruikersnaam (Vereist)" at bounding box center [631, 402] width 147 height 27
type input "[EMAIL_ADDRESS][DOMAIN_NAME]"
click at [748, 407] on input "E-mailadres (Vereist)" at bounding box center [788, 402] width 147 height 27
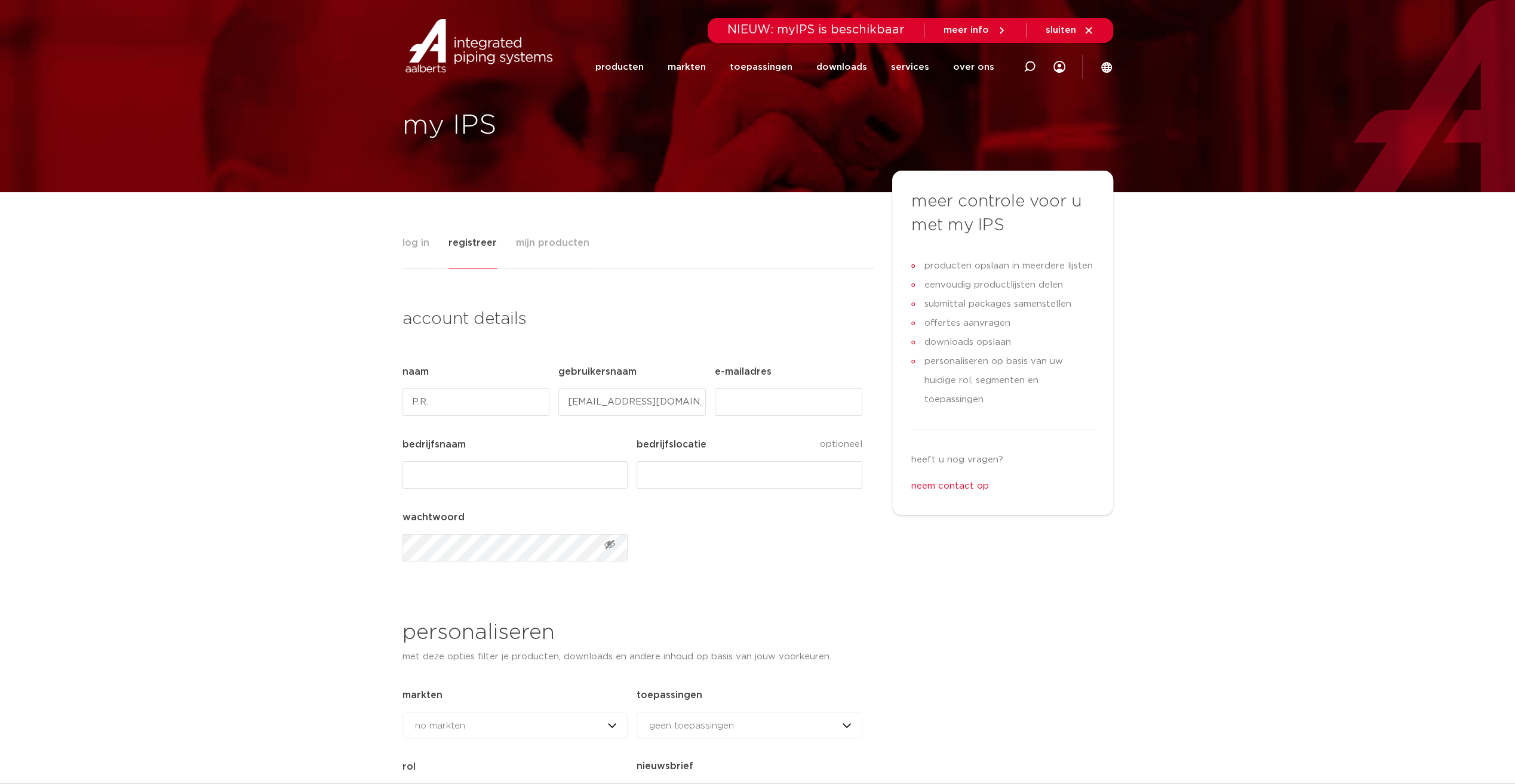
type input "[EMAIL_ADDRESS][DOMAIN_NAME]"
click at [489, 479] on input "bedrijfsnaam (Vereist)" at bounding box center [515, 475] width 225 height 27
type input "I-Commit"
click at [664, 473] on input "bedrijfslocatie" at bounding box center [749, 475] width 225 height 27
type input "T"
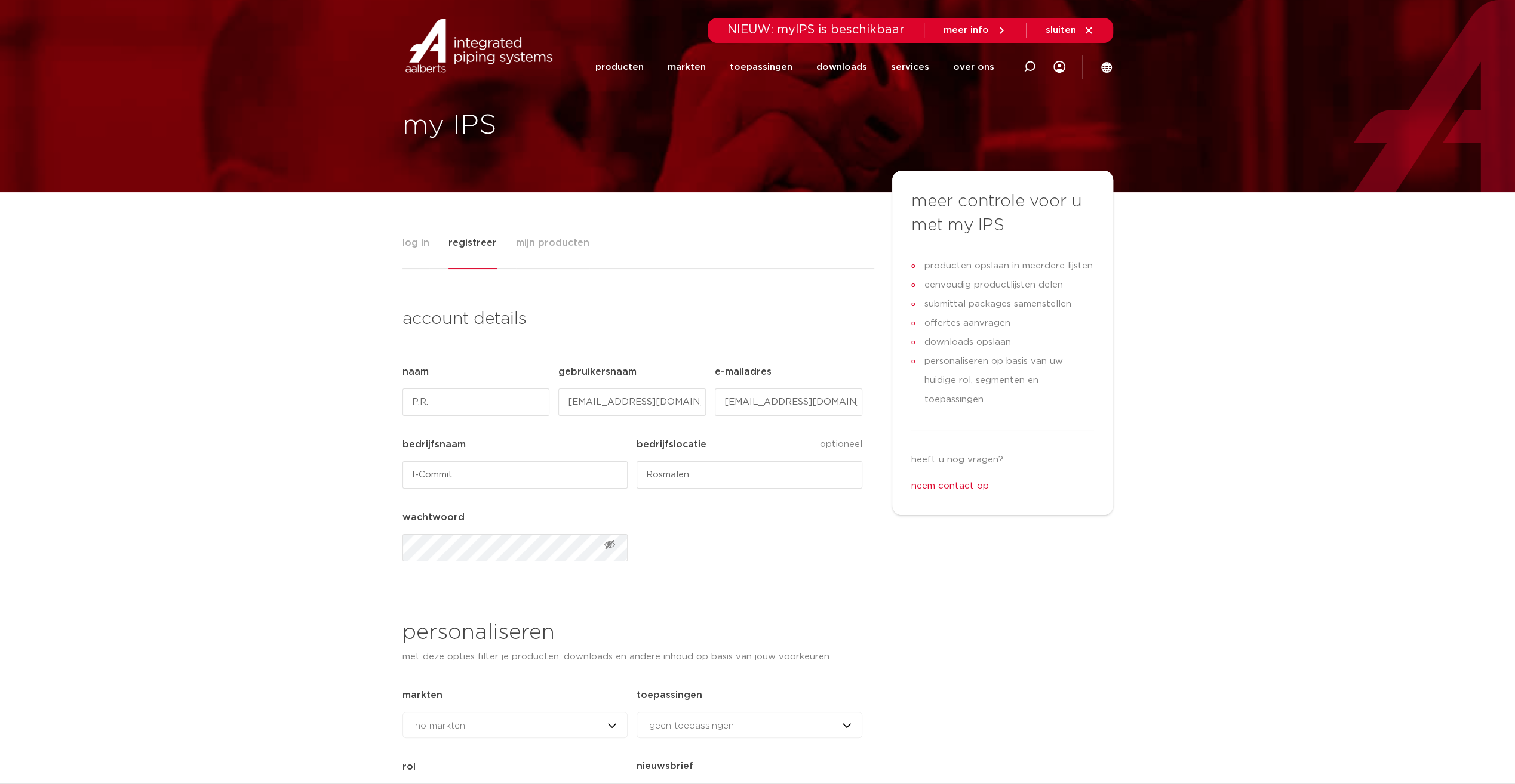
type input "Rosmalen"
click at [608, 542] on span "Toon wachtwoord" at bounding box center [610, 544] width 12 height 12
click at [608, 542] on span "Verberg wachtwoord" at bounding box center [610, 544] width 12 height 12
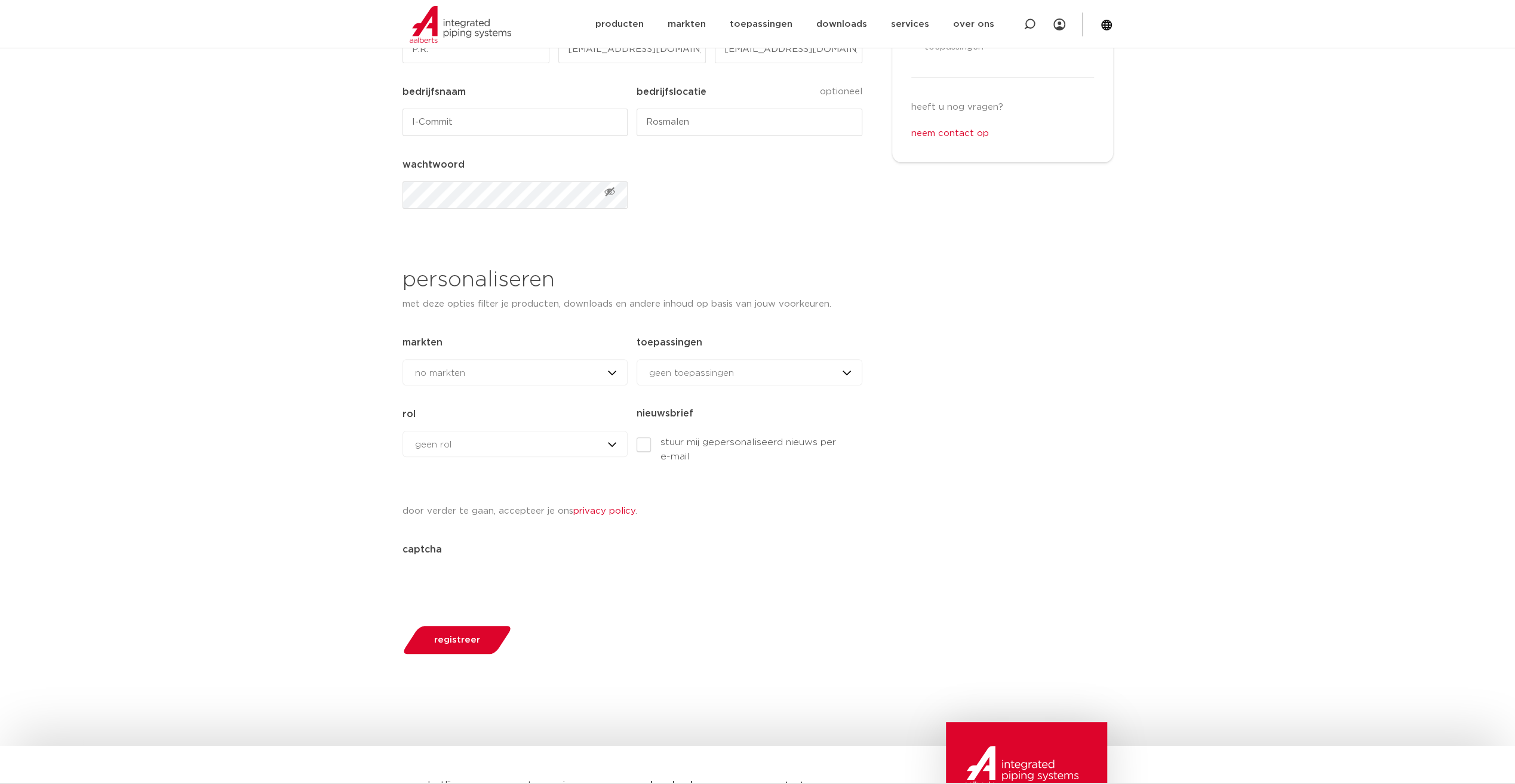
scroll to position [358, 0]
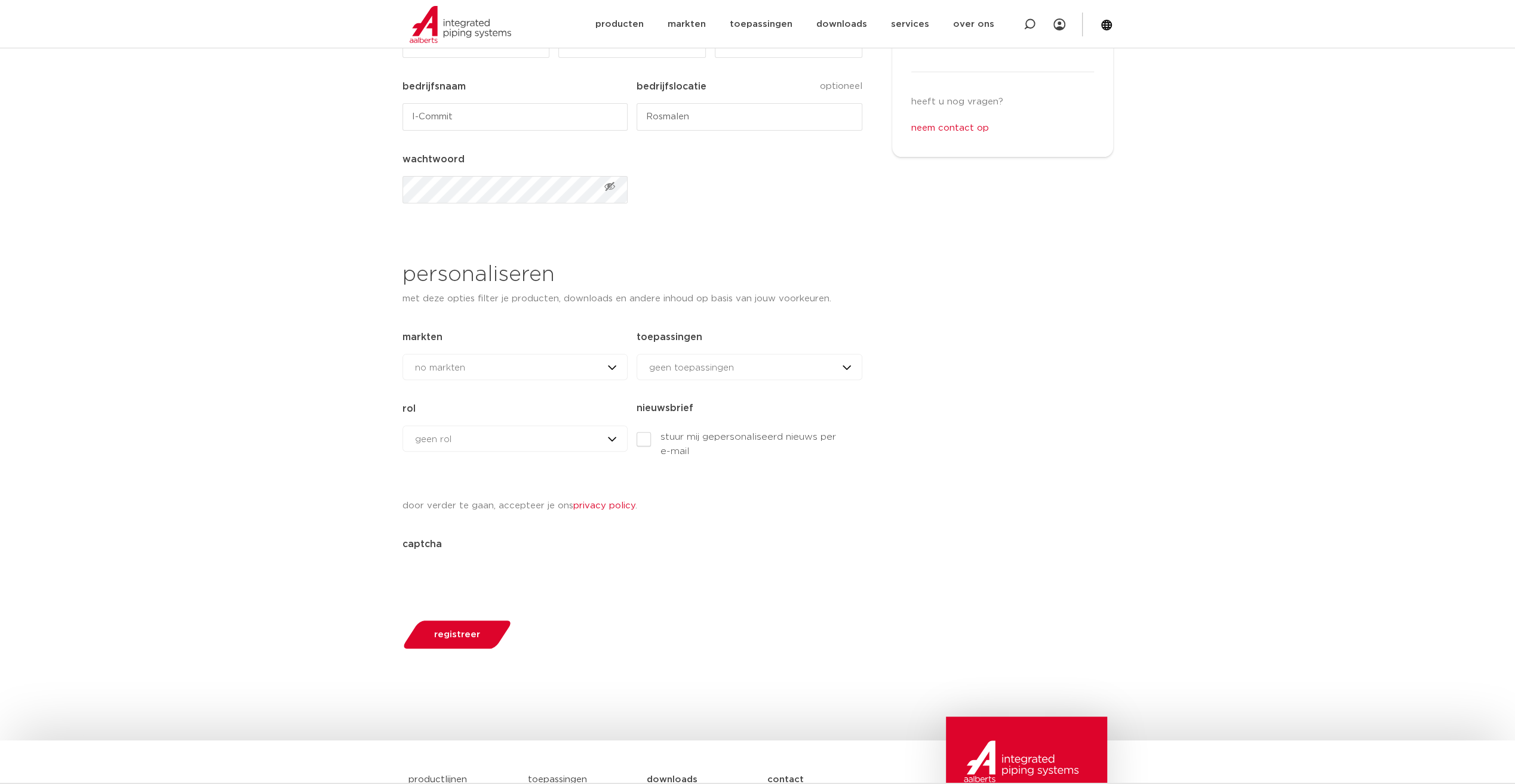
click at [456, 635] on span "registreer" at bounding box center [456, 634] width 46 height 9
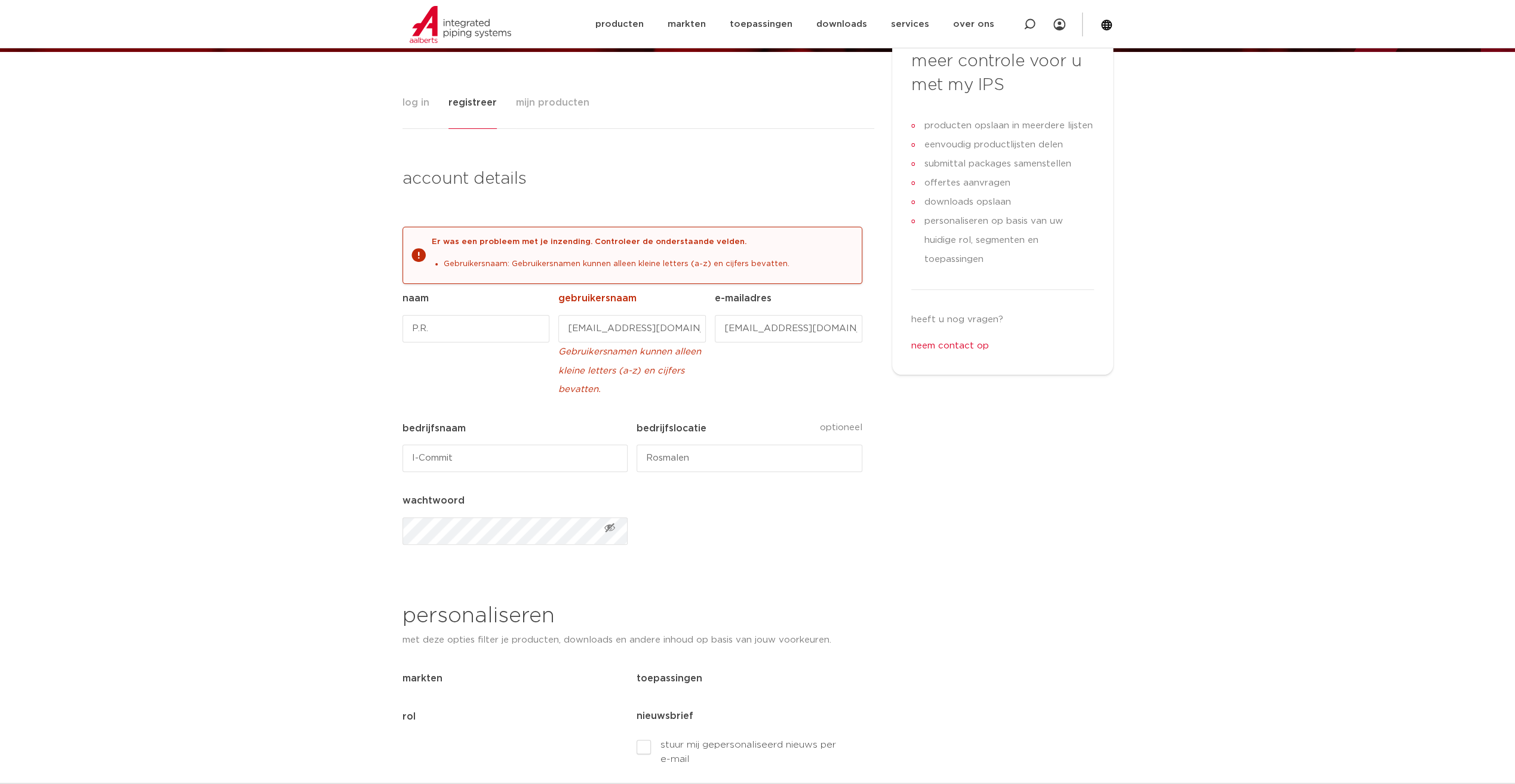
scroll to position [128, 0]
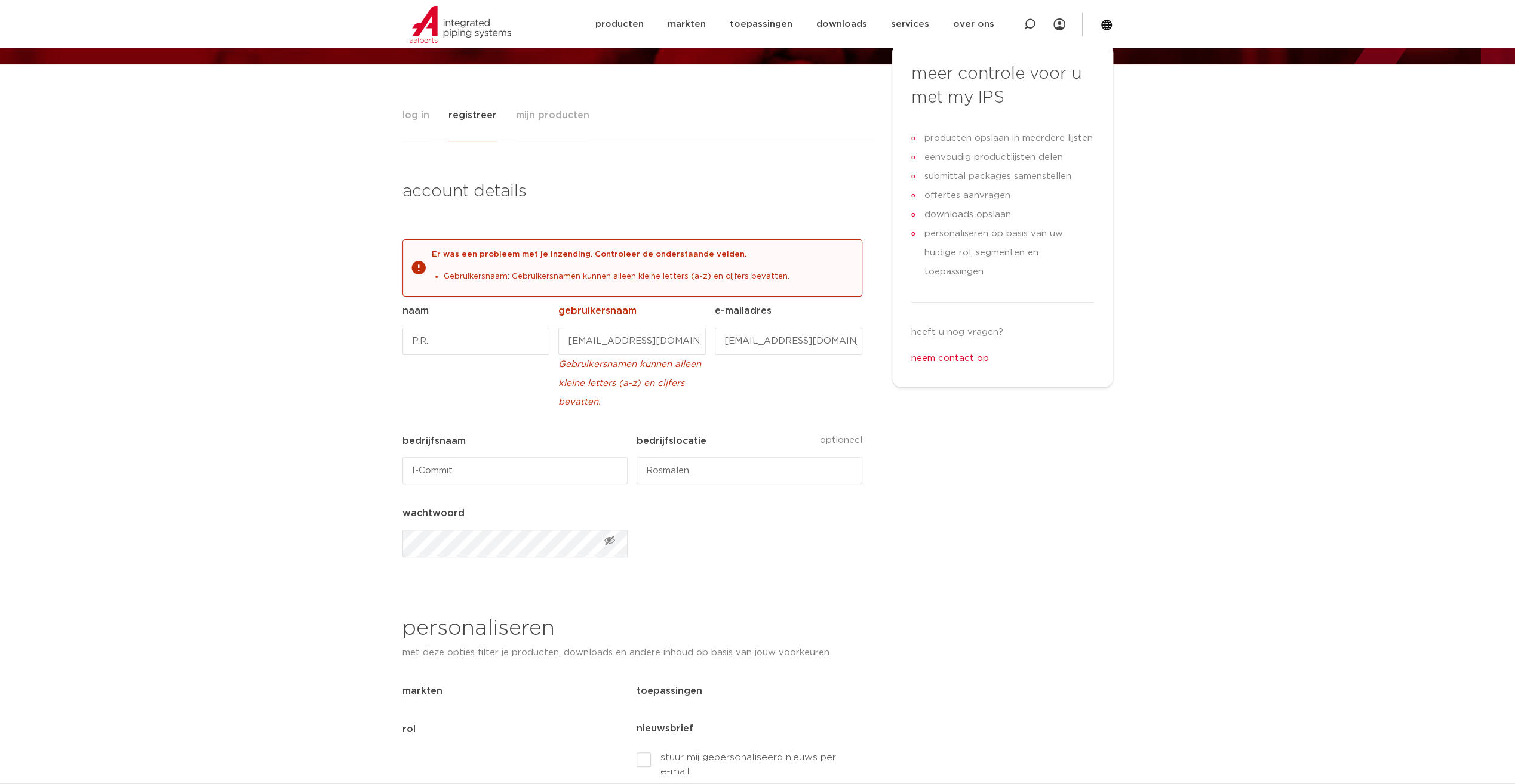
click at [697, 341] on input "p.vantongeren@i-commit.nl" at bounding box center [631, 341] width 147 height 27
drag, startPoint x: 700, startPoint y: 339, endPoint x: 573, endPoint y: 345, distance: 127.1
click at [573, 345] on input "p.vantongeren@i-commit.nl" at bounding box center [631, 341] width 147 height 27
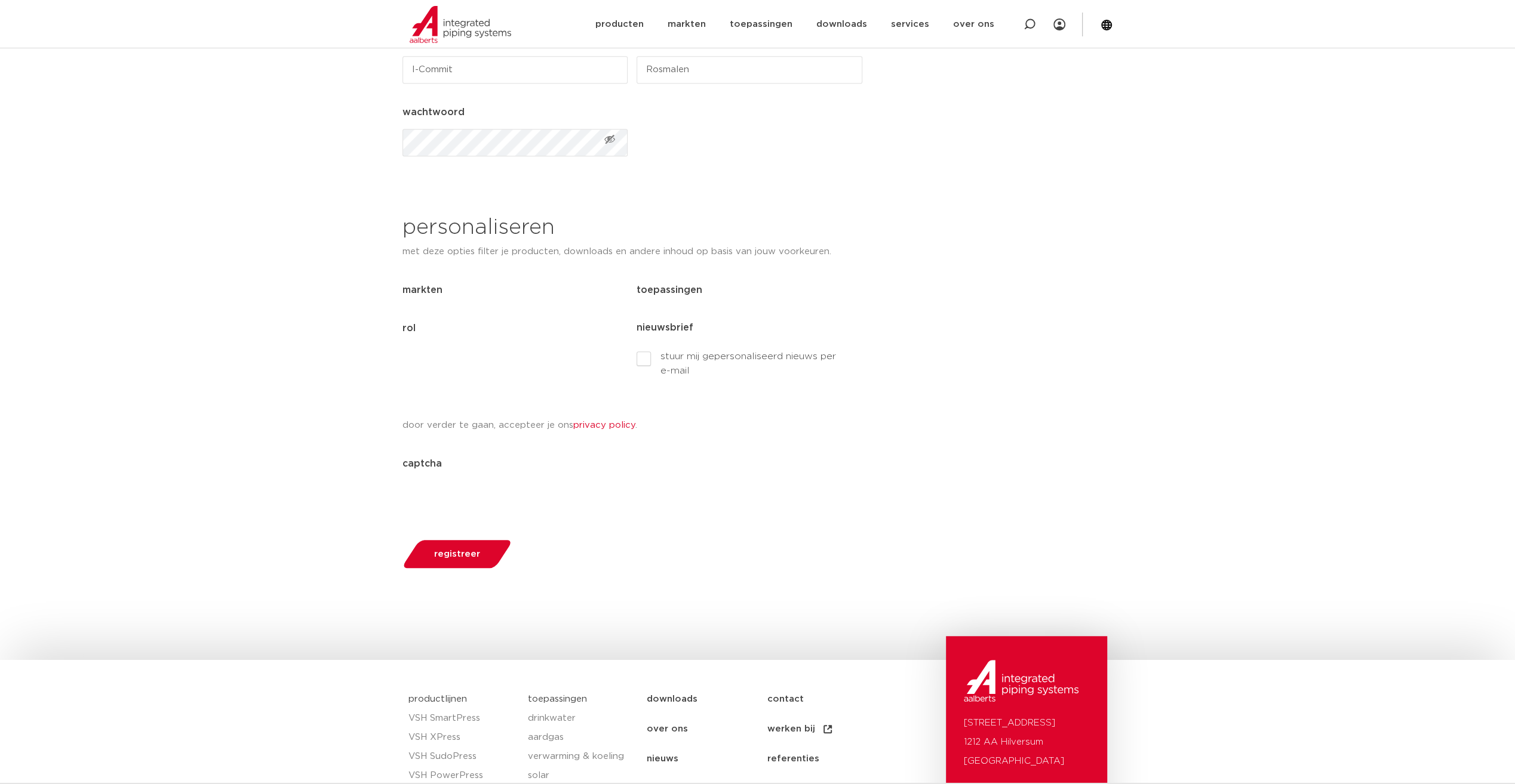
scroll to position [546, 0]
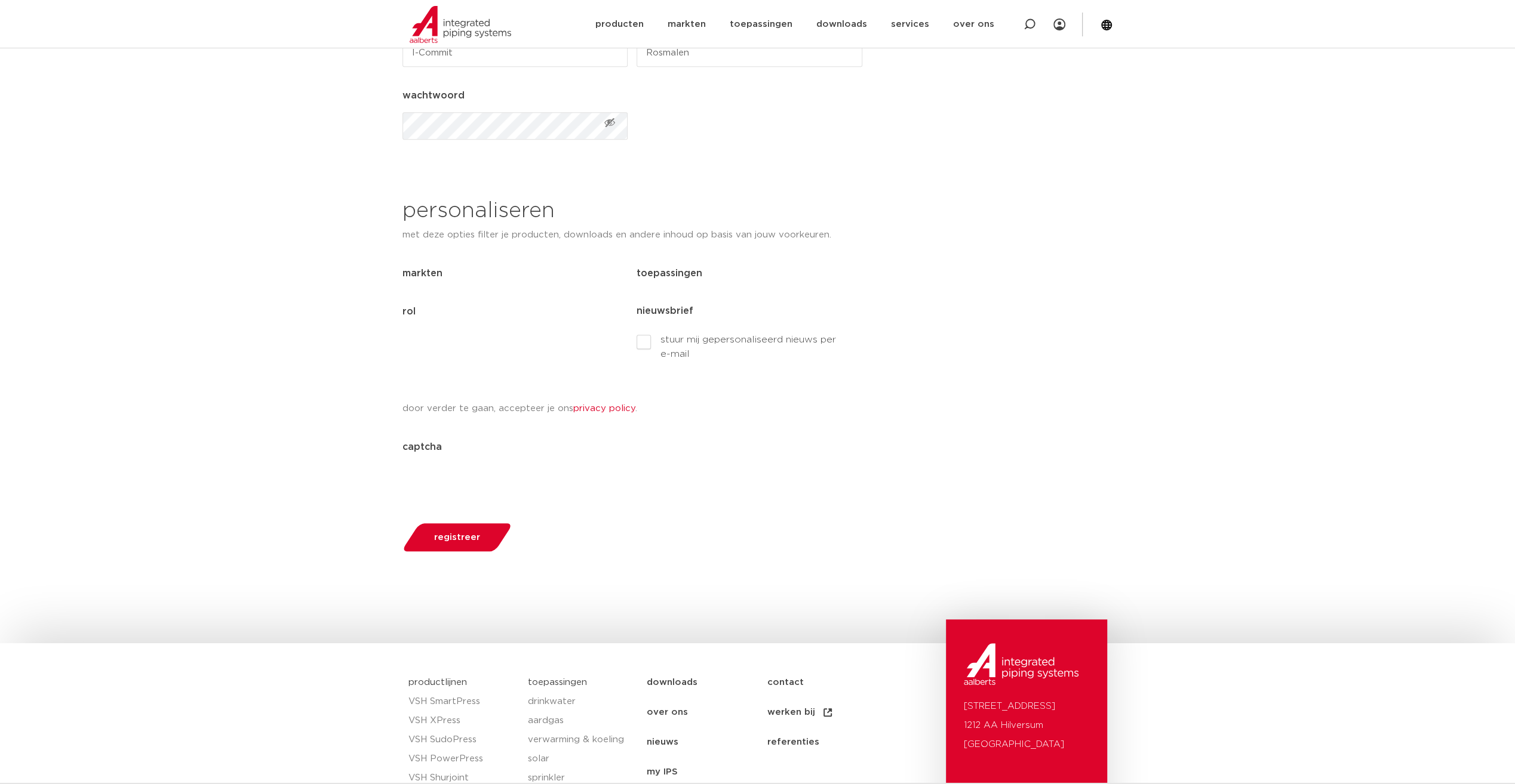
type input "pvantongeren"
click at [452, 538] on span "registreer" at bounding box center [456, 537] width 46 height 9
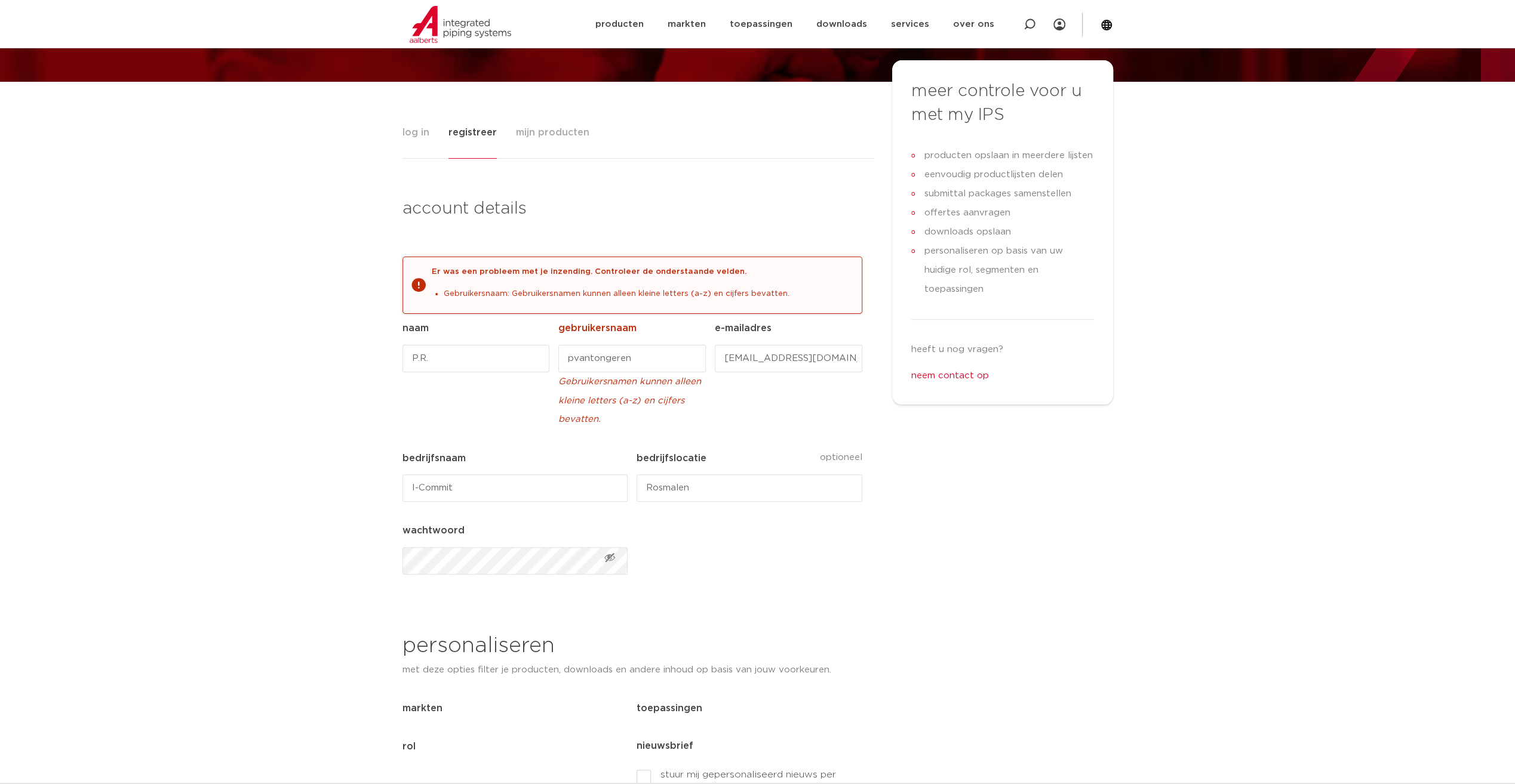
scroll to position [5, 5]
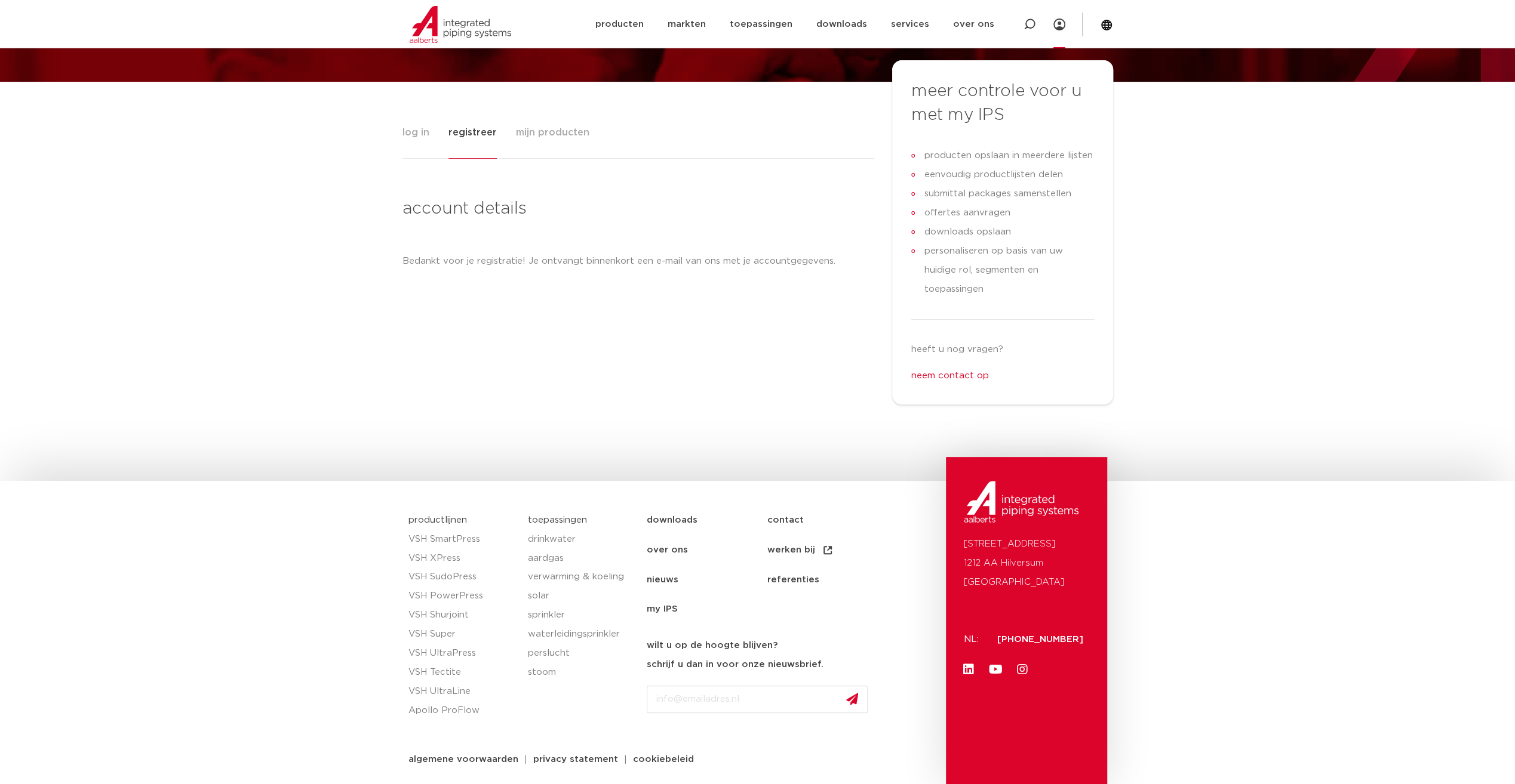
click at [1056, 26] on icon at bounding box center [1059, 24] width 12 height 12
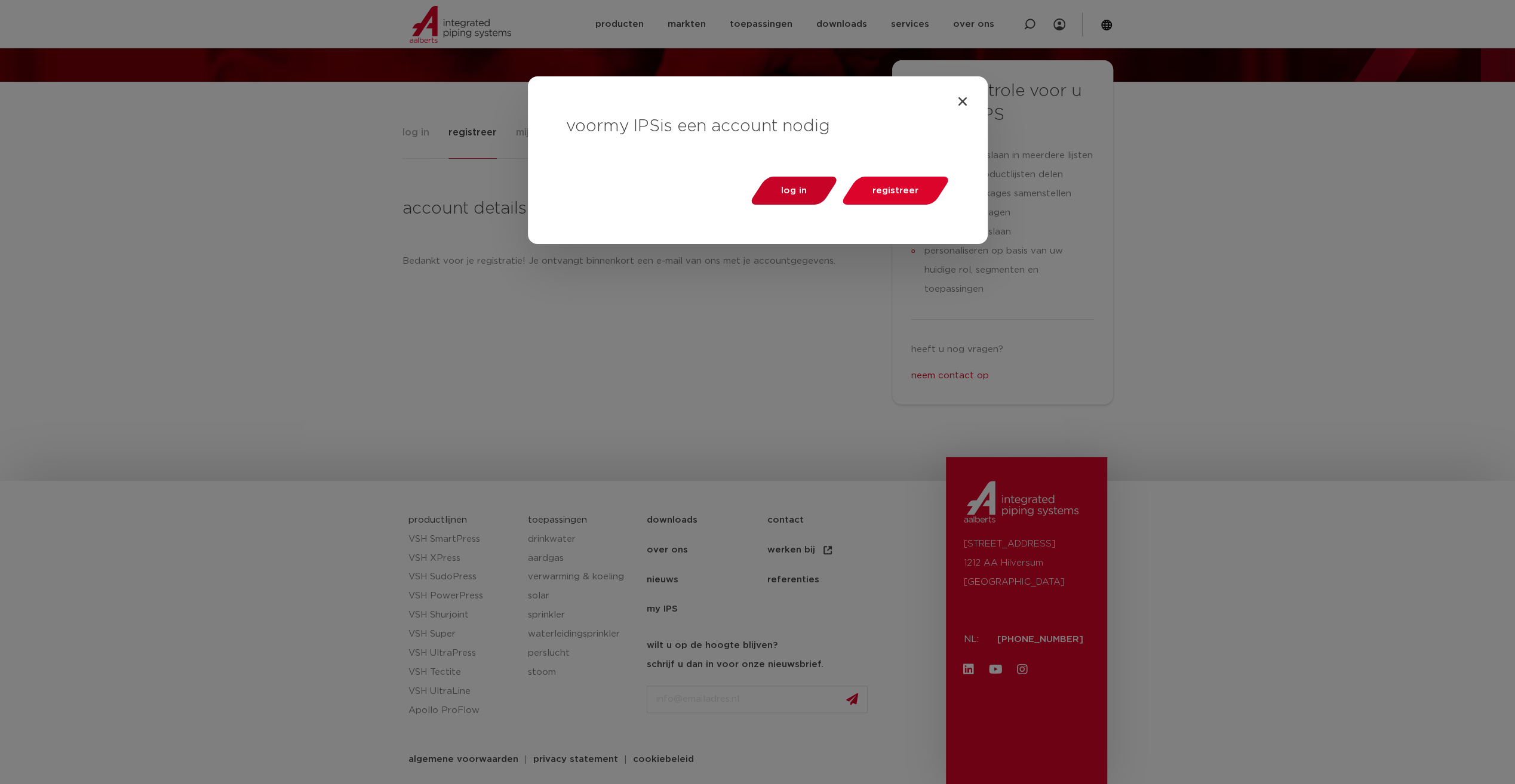
click at [786, 193] on span "log in" at bounding box center [794, 191] width 26 height 9
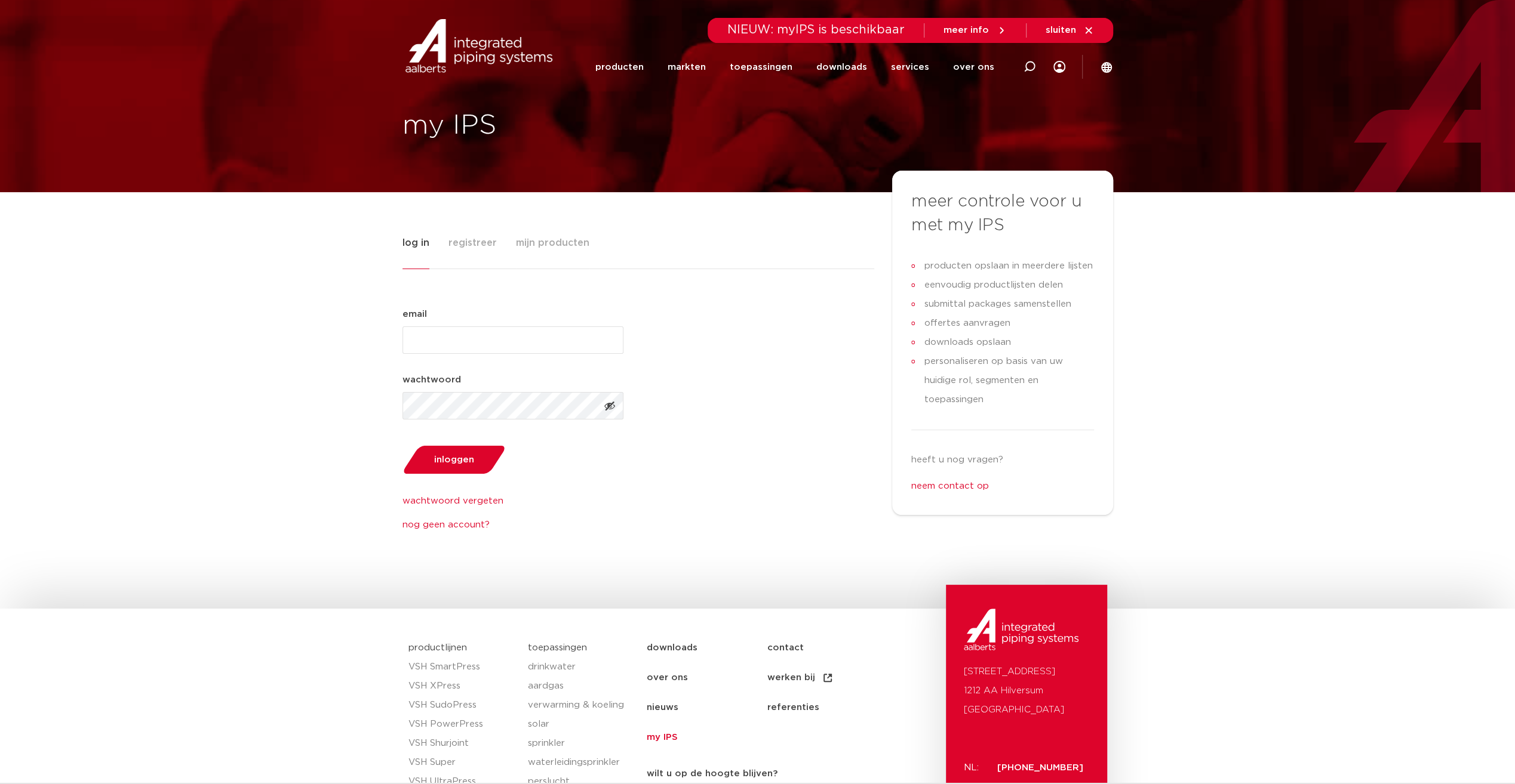
click at [438, 349] on input "email (Vereist)" at bounding box center [513, 340] width 221 height 27
type input "[EMAIL_ADDRESS][DOMAIN_NAME]"
click at [398, 445] on button "inloggen" at bounding box center [454, 460] width 111 height 31
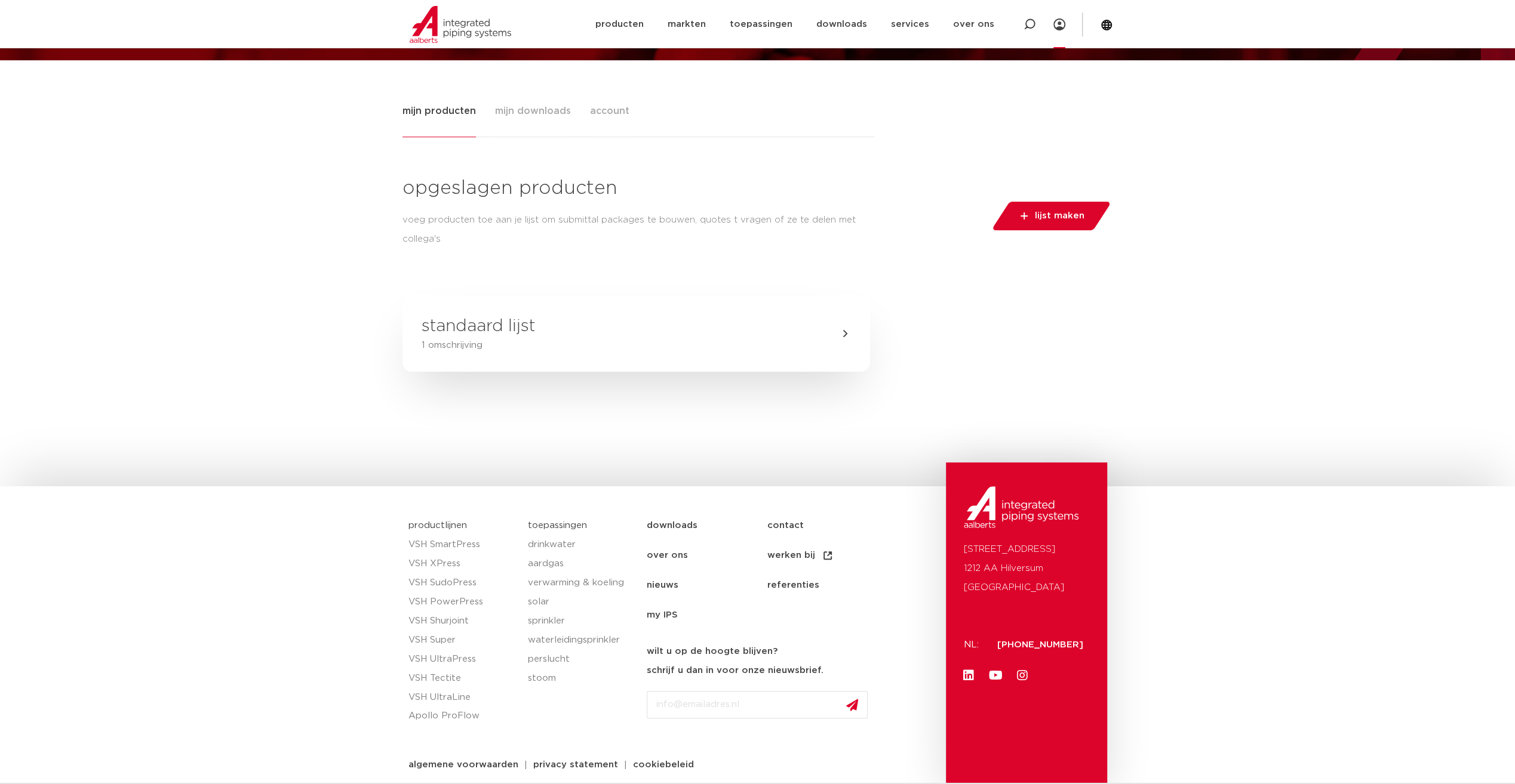
scroll to position [138, 0]
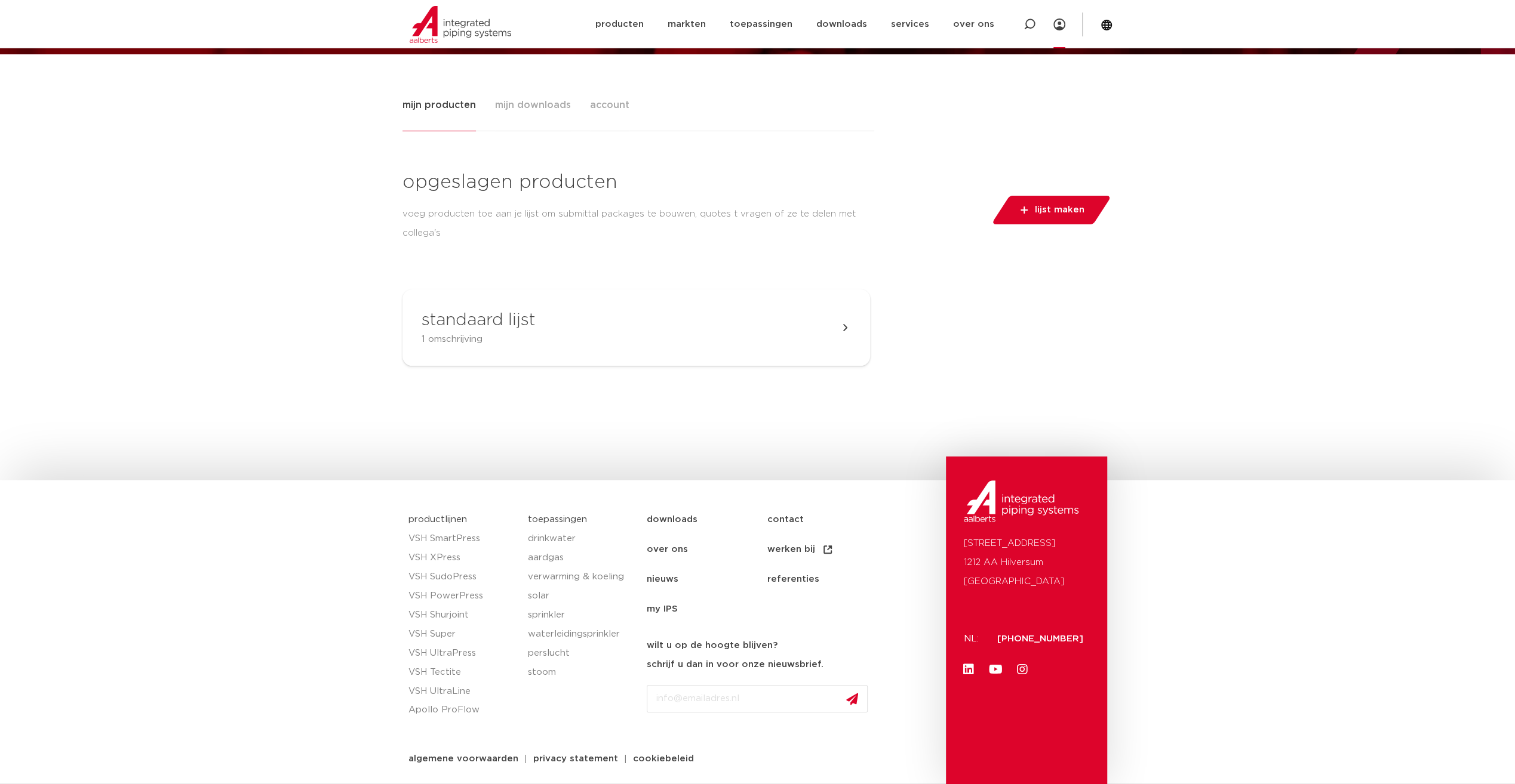
click at [668, 519] on link "downloads" at bounding box center [707, 520] width 120 height 30
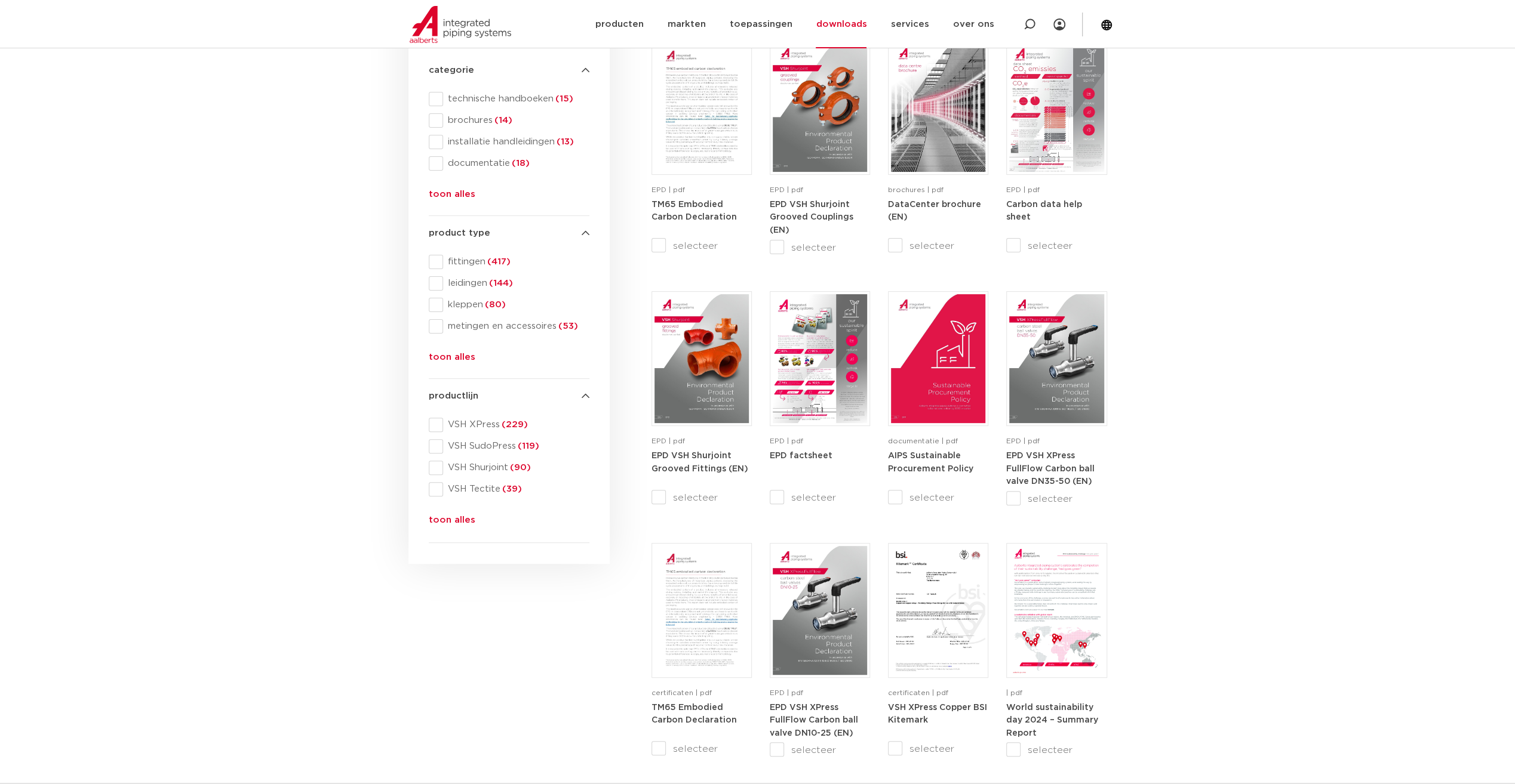
scroll to position [239, 0]
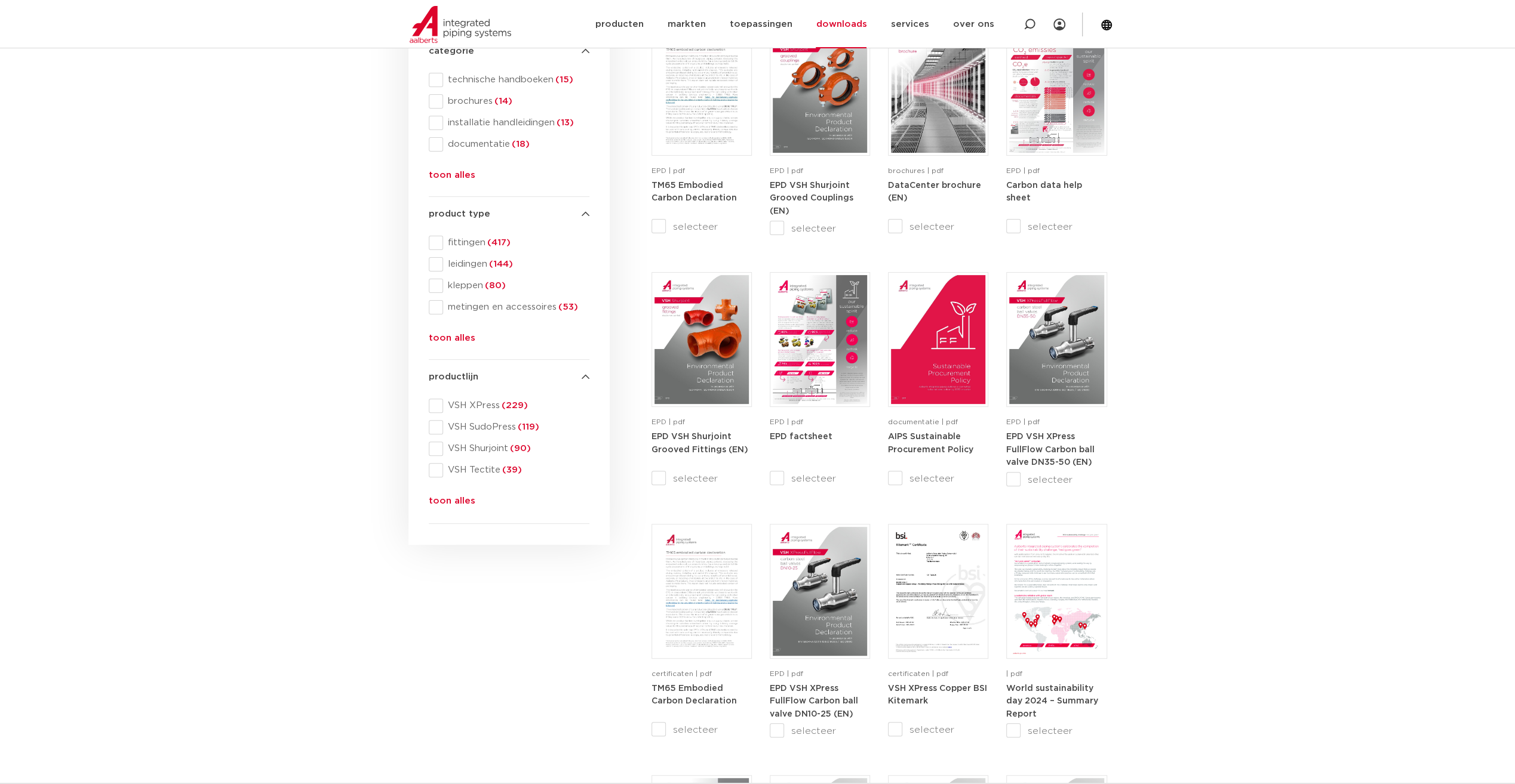
click at [465, 343] on button "toon alles" at bounding box center [452, 341] width 46 height 19
click at [438, 326] on span at bounding box center [435, 328] width 14 height 14
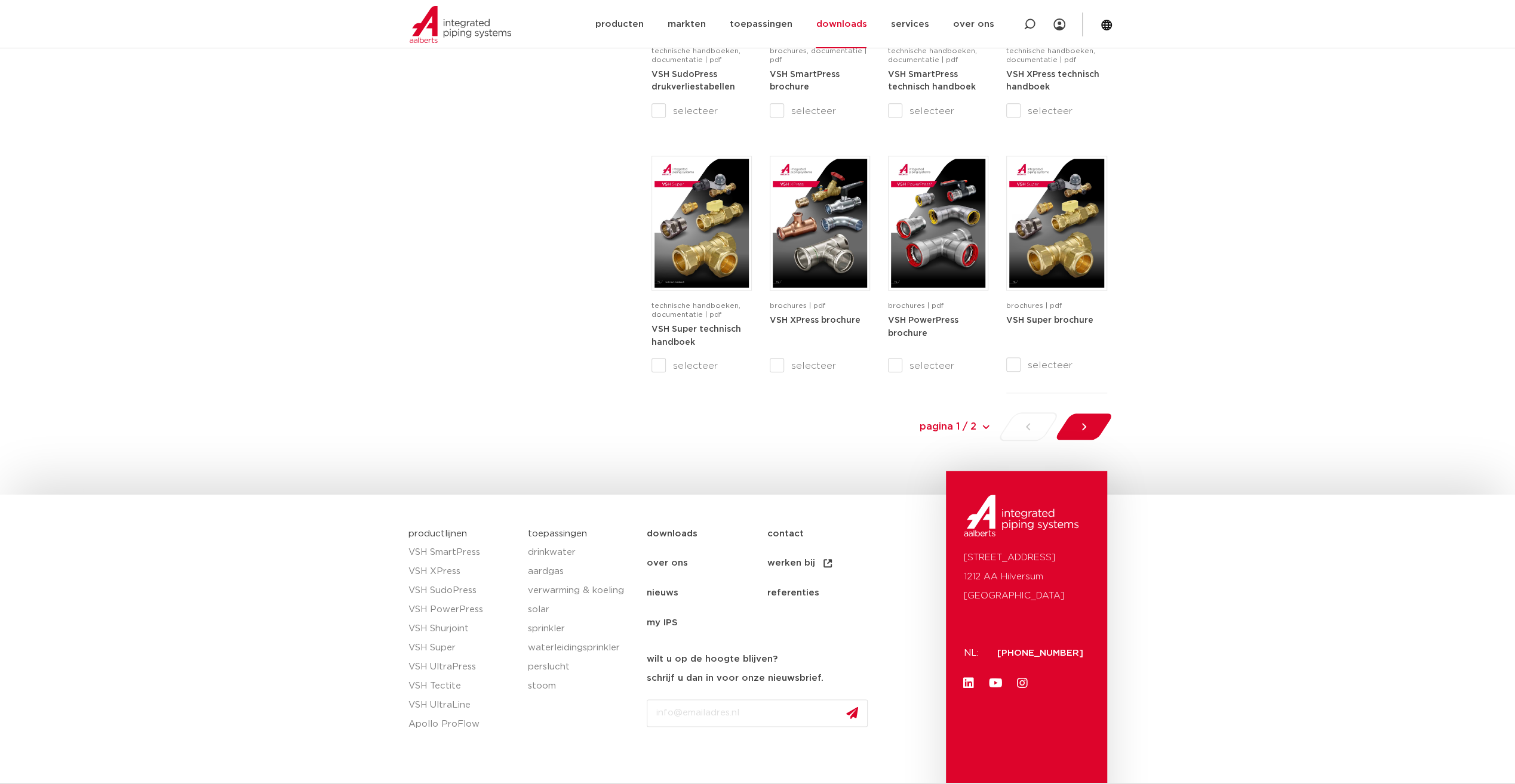
scroll to position [1140, 0]
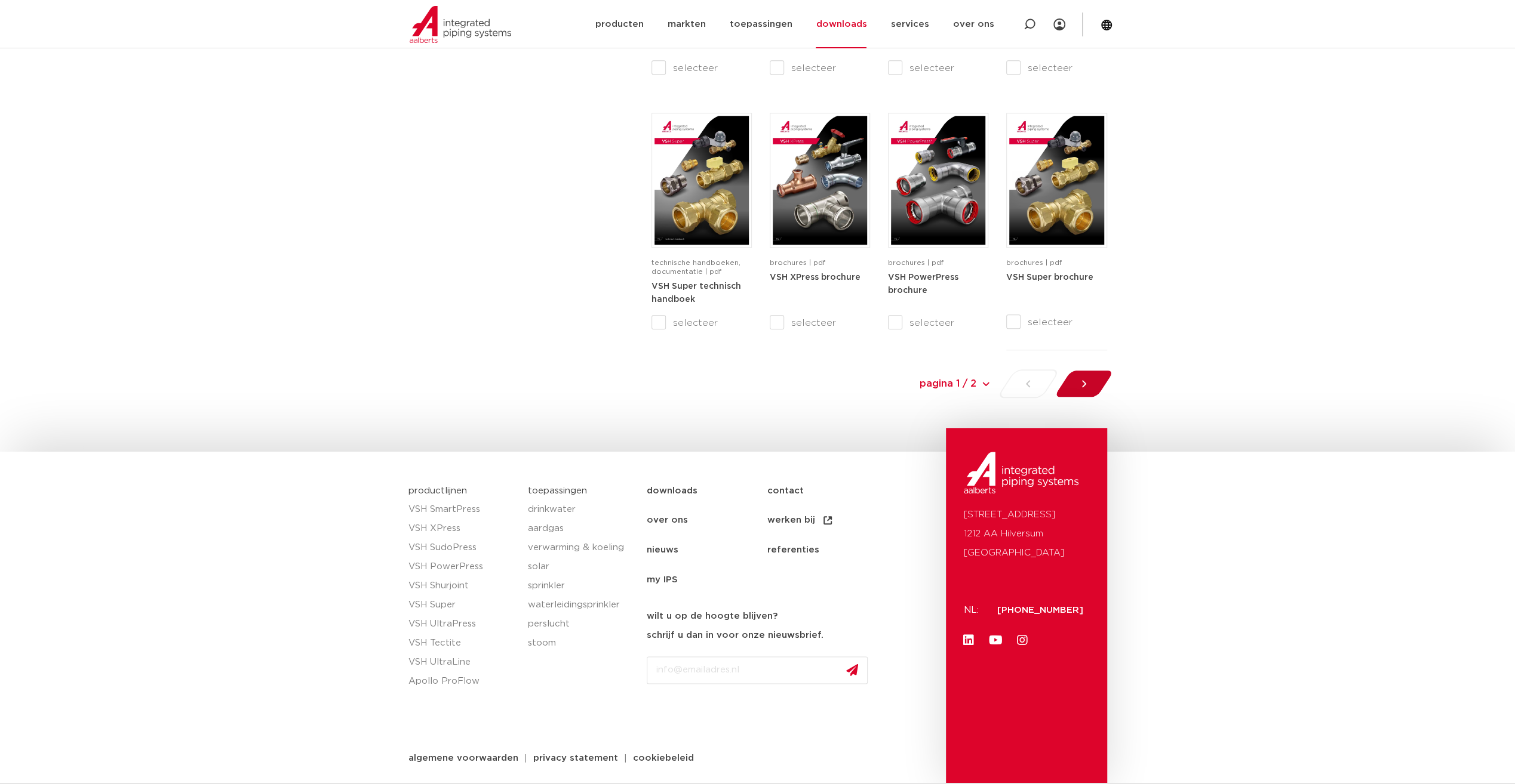
click at [1086, 386] on icon at bounding box center [1083, 383] width 12 height 12
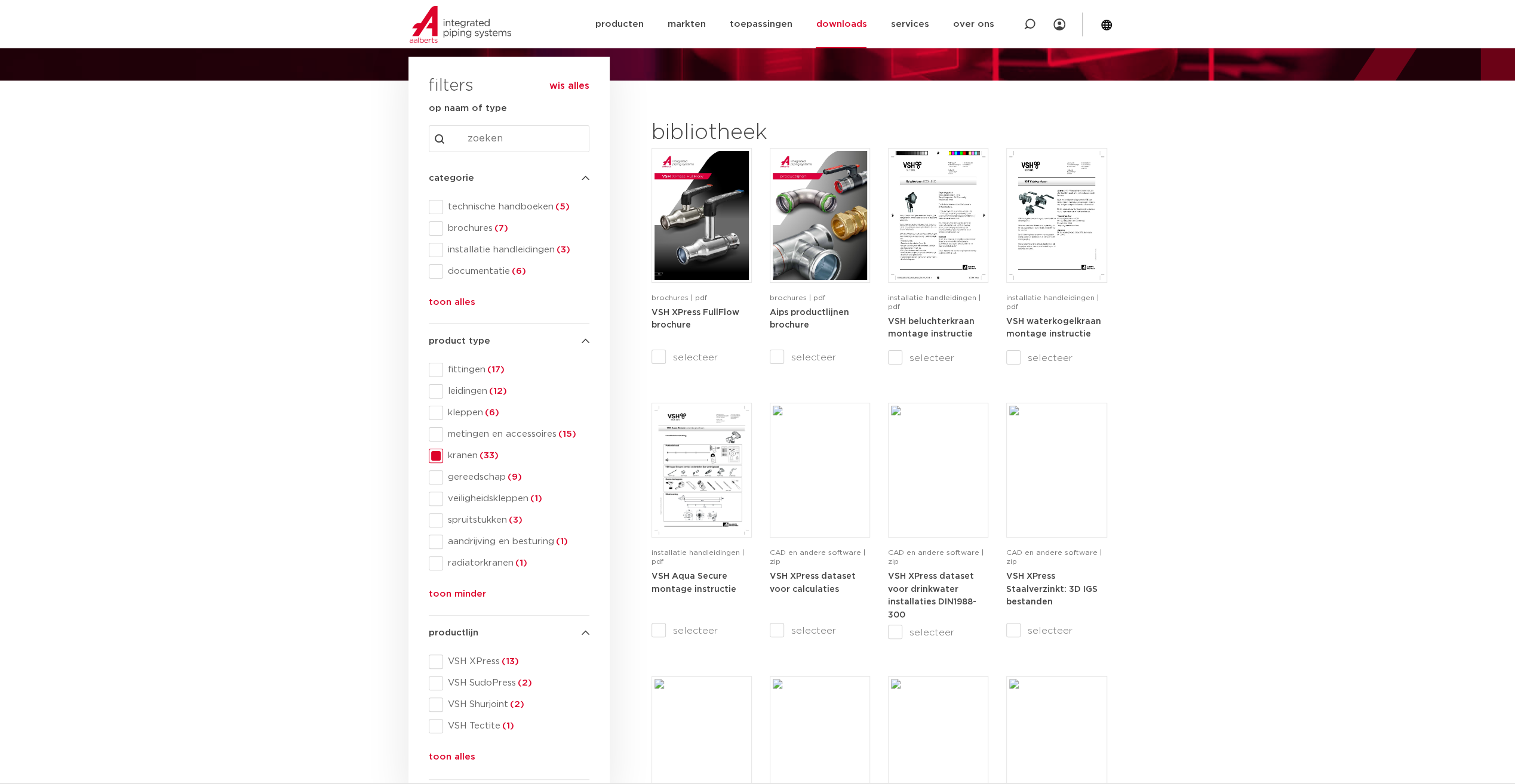
scroll to position [139, 0]
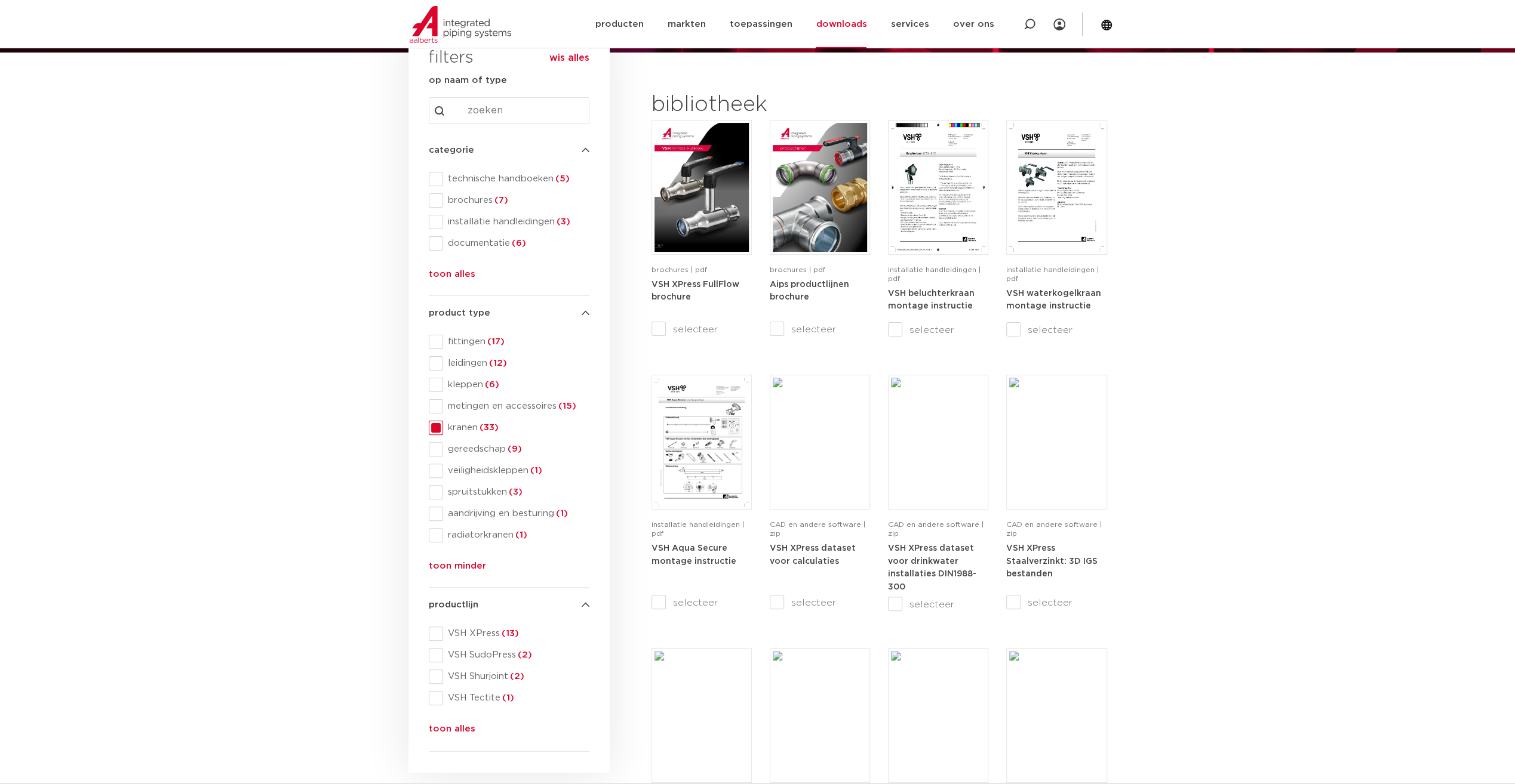
click at [453, 272] on button "toon alles" at bounding box center [452, 277] width 46 height 19
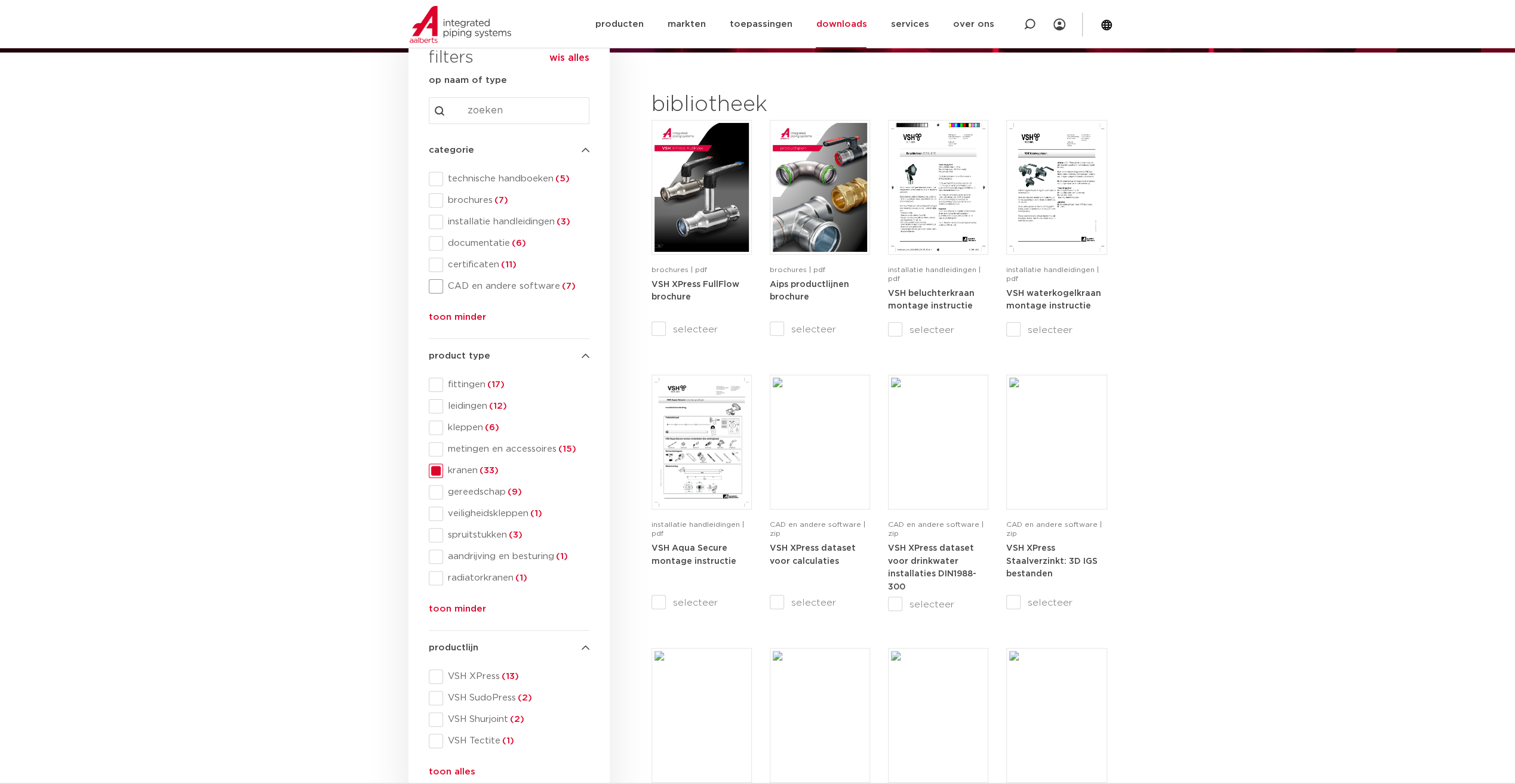
click at [437, 288] on span at bounding box center [435, 286] width 14 height 14
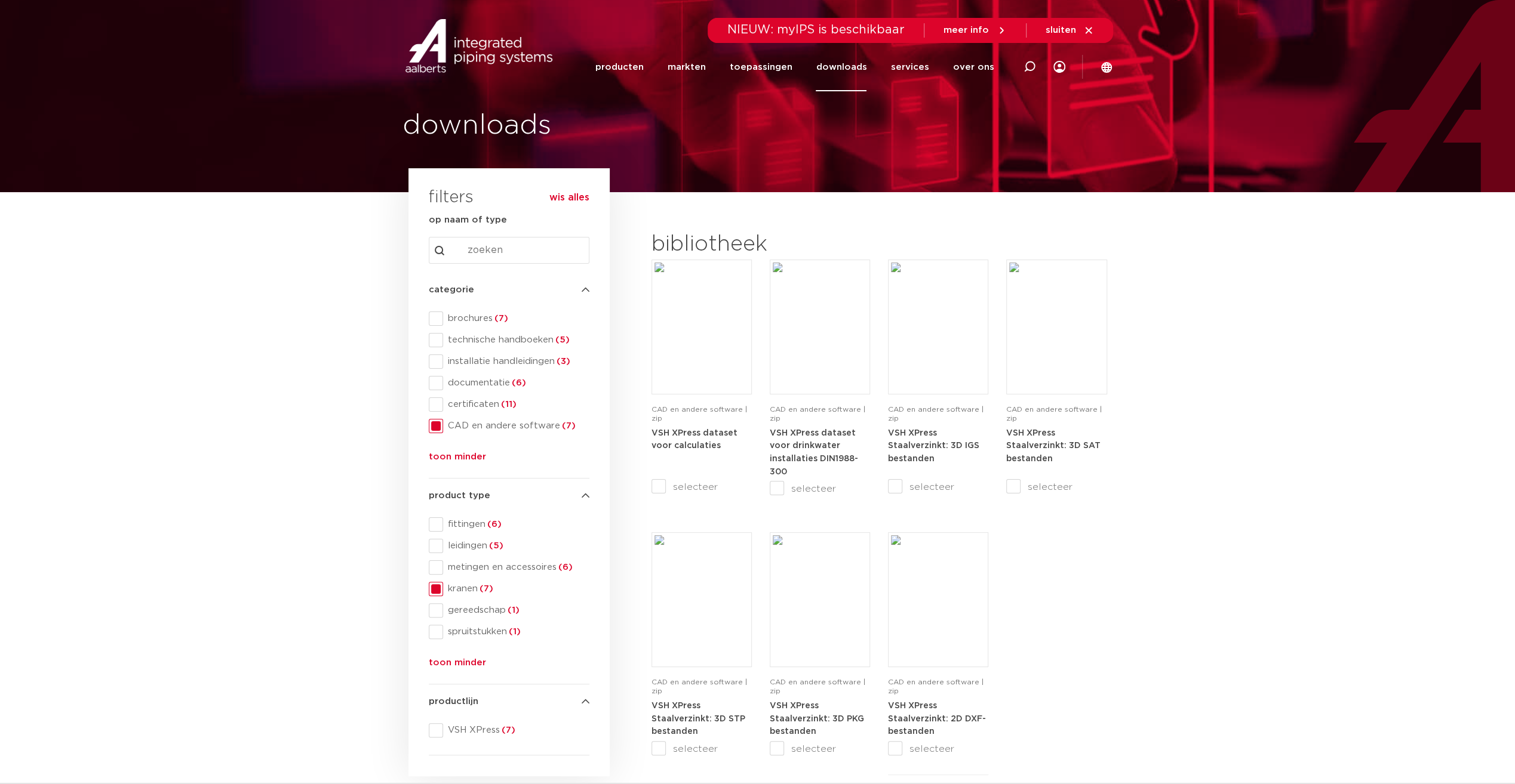
click at [978, 35] on span "meer info" at bounding box center [966, 30] width 45 height 9
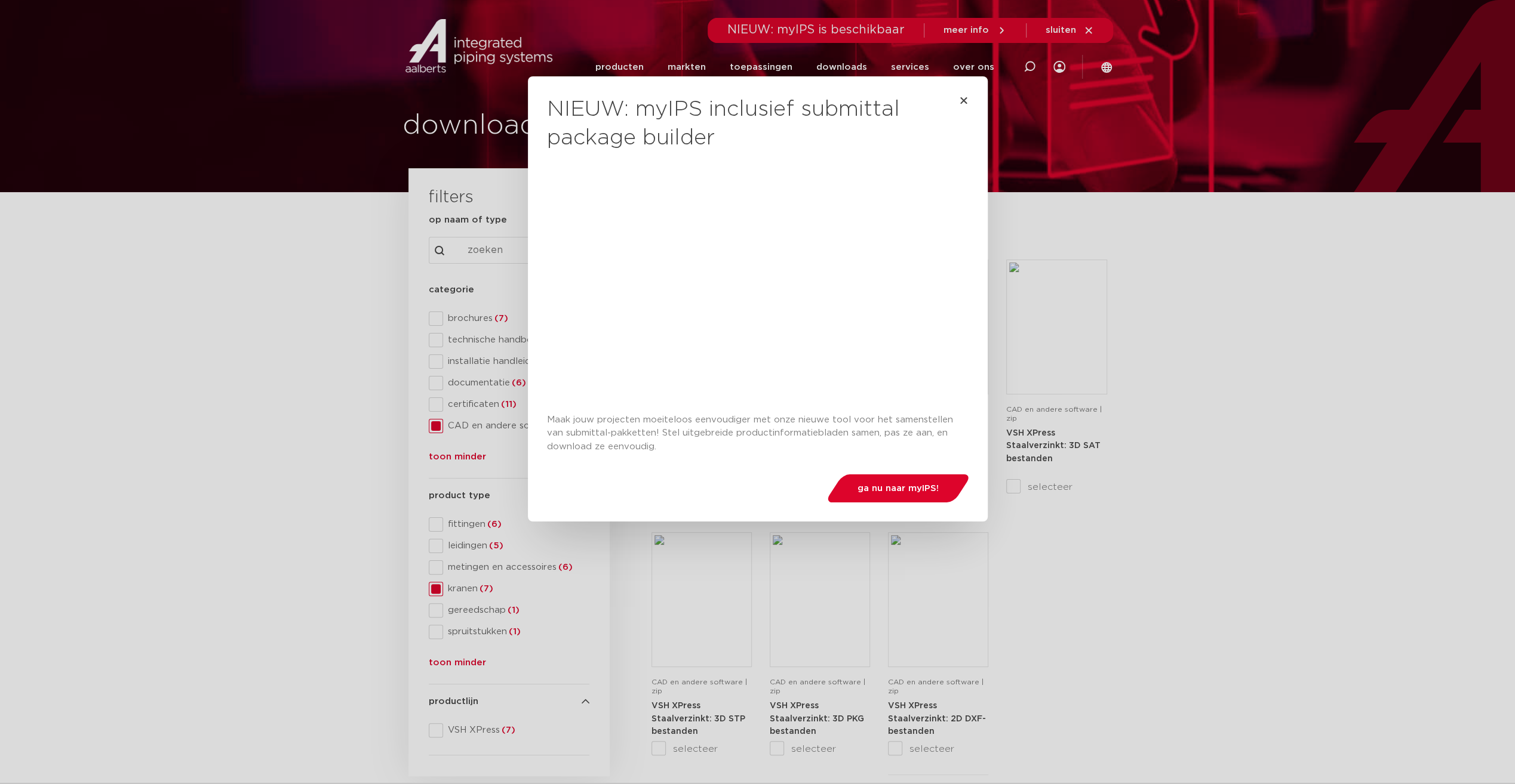
click at [953, 101] on h2 "NIEUW: myIPS inclusief submittal package builder" at bounding box center [758, 124] width 422 height 57
click at [959, 99] on icon "Close" at bounding box center [964, 100] width 10 height 10
